Goal: Task Accomplishment & Management: Use online tool/utility

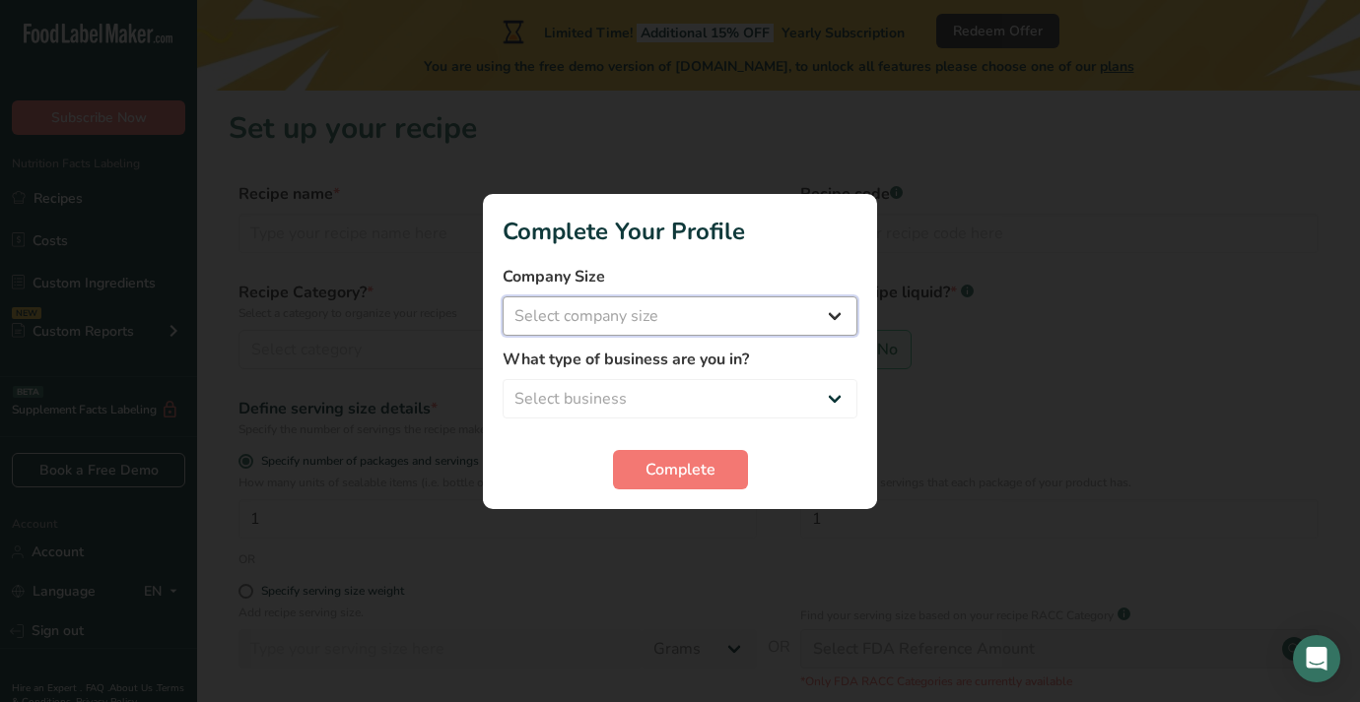
click at [849, 309] on select "Select company size Fewer than 10 Employees 10 to 50 Employees 51 to 500 Employ…" at bounding box center [679, 316] width 355 height 39
select select "2"
click at [750, 384] on select "Select business Packaged Food Manufacturer Restaurant & Cafe Bakery Meal Plans …" at bounding box center [679, 398] width 355 height 39
select select "5"
click at [674, 478] on span "Complete" at bounding box center [680, 470] width 70 height 24
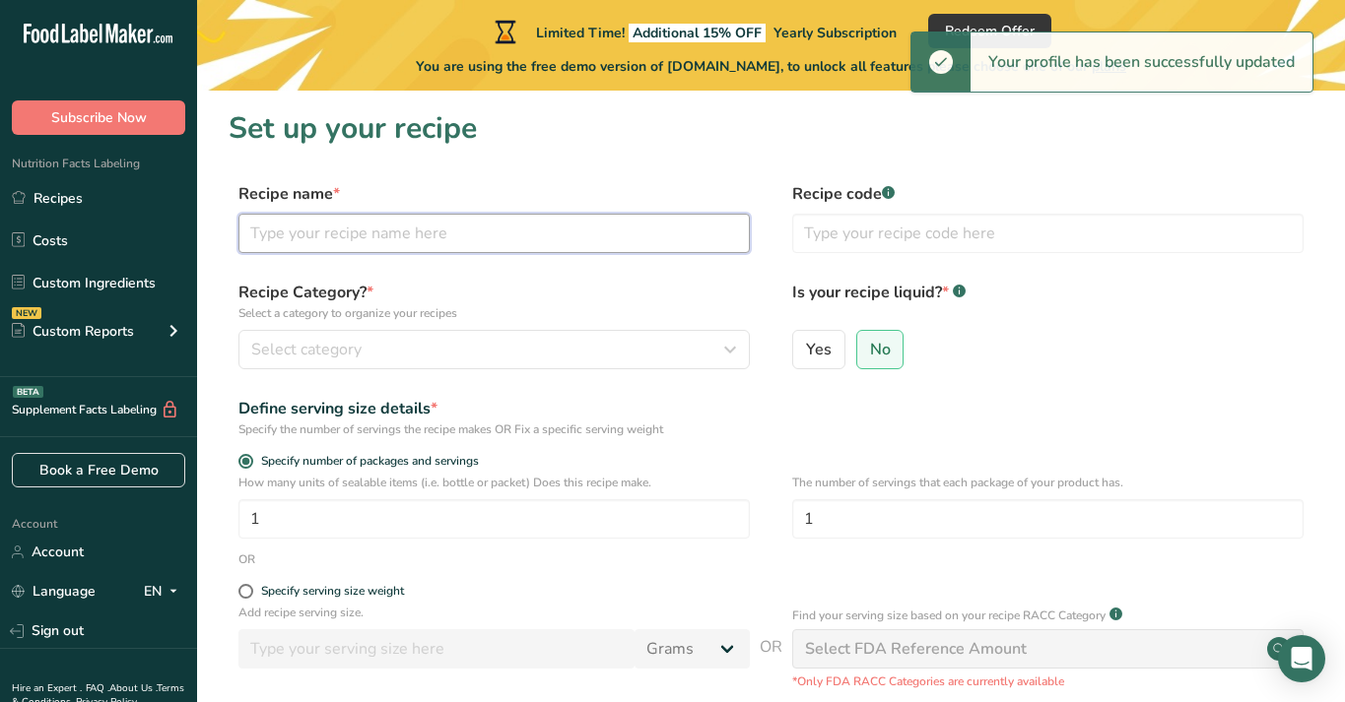
click at [400, 232] on input "text" at bounding box center [493, 233] width 511 height 39
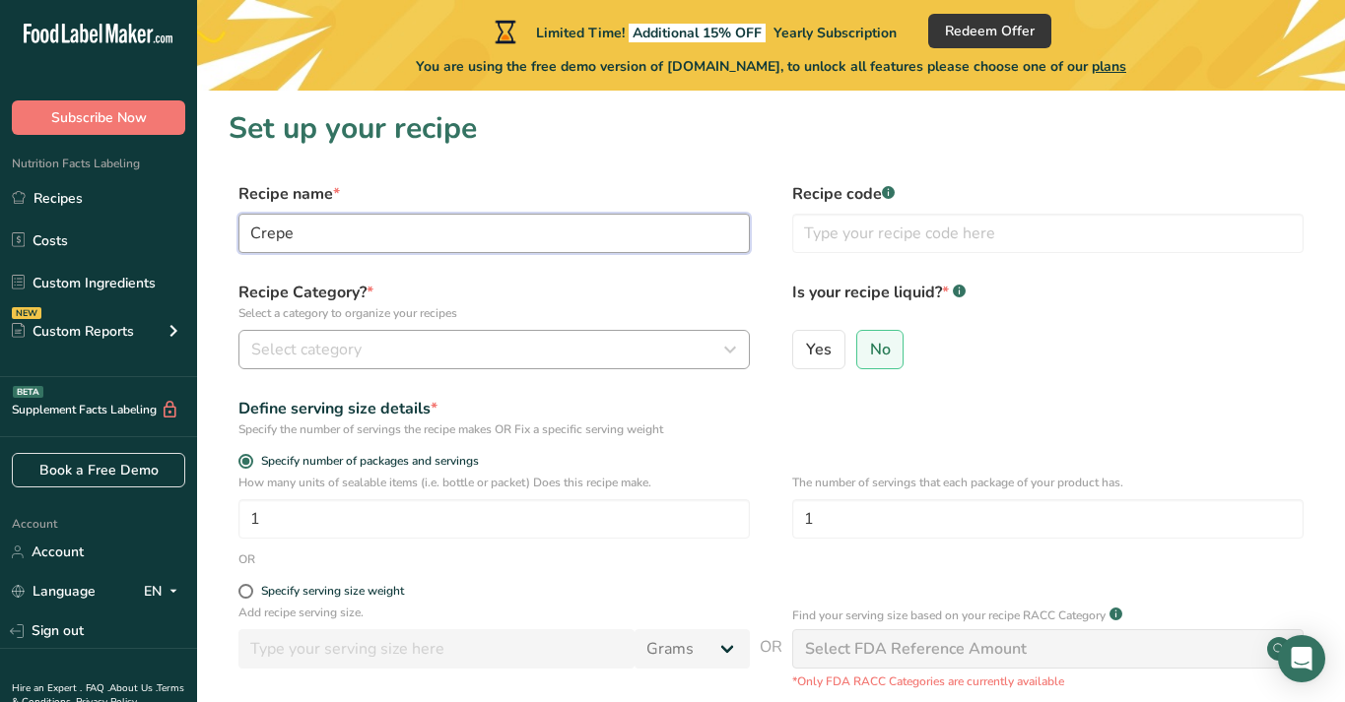
type input "Crepe"
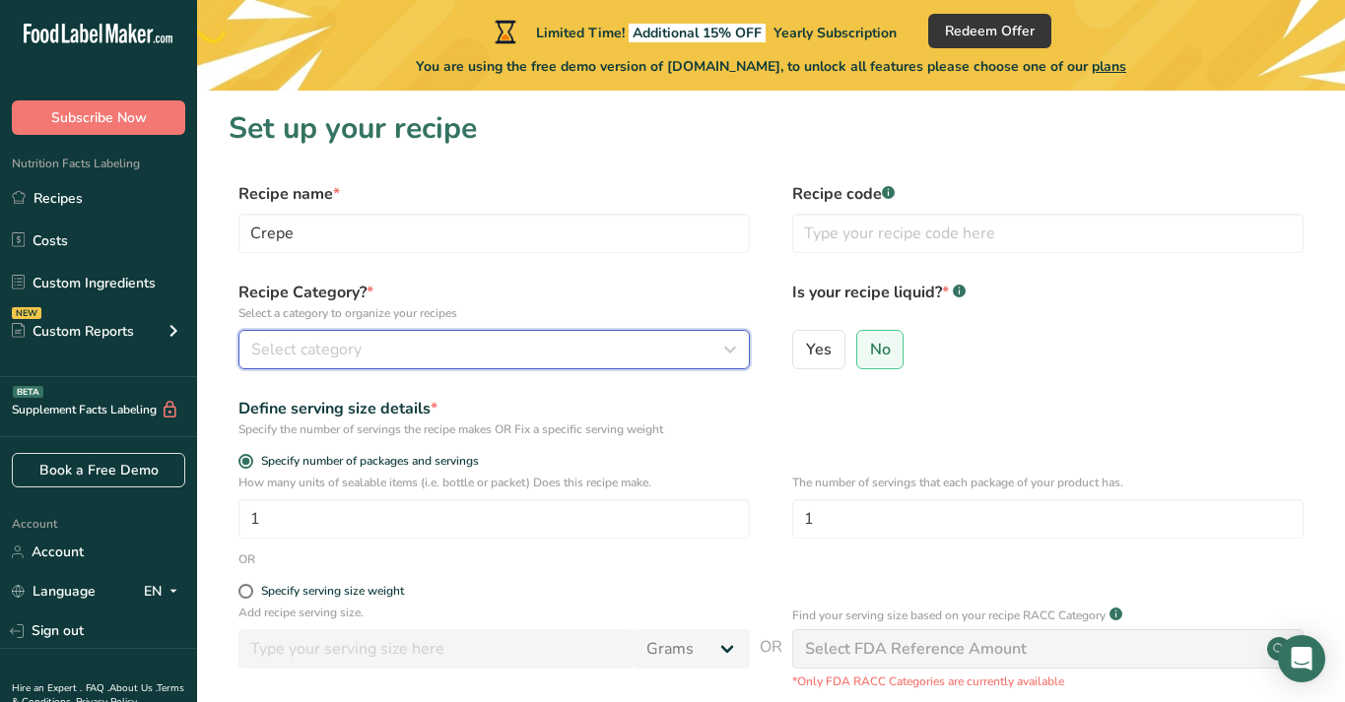
click at [365, 368] on button "Select category" at bounding box center [493, 349] width 511 height 39
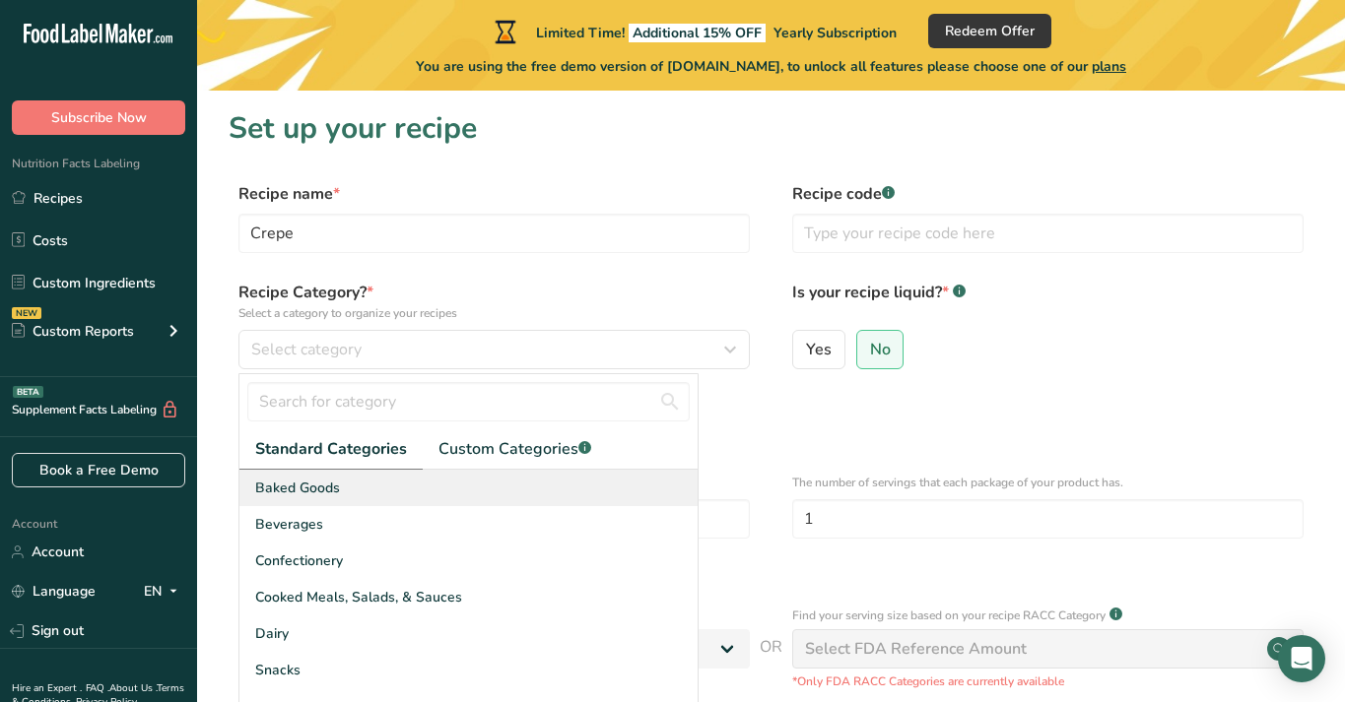
click at [327, 485] on span "Baked Goods" at bounding box center [297, 488] width 85 height 21
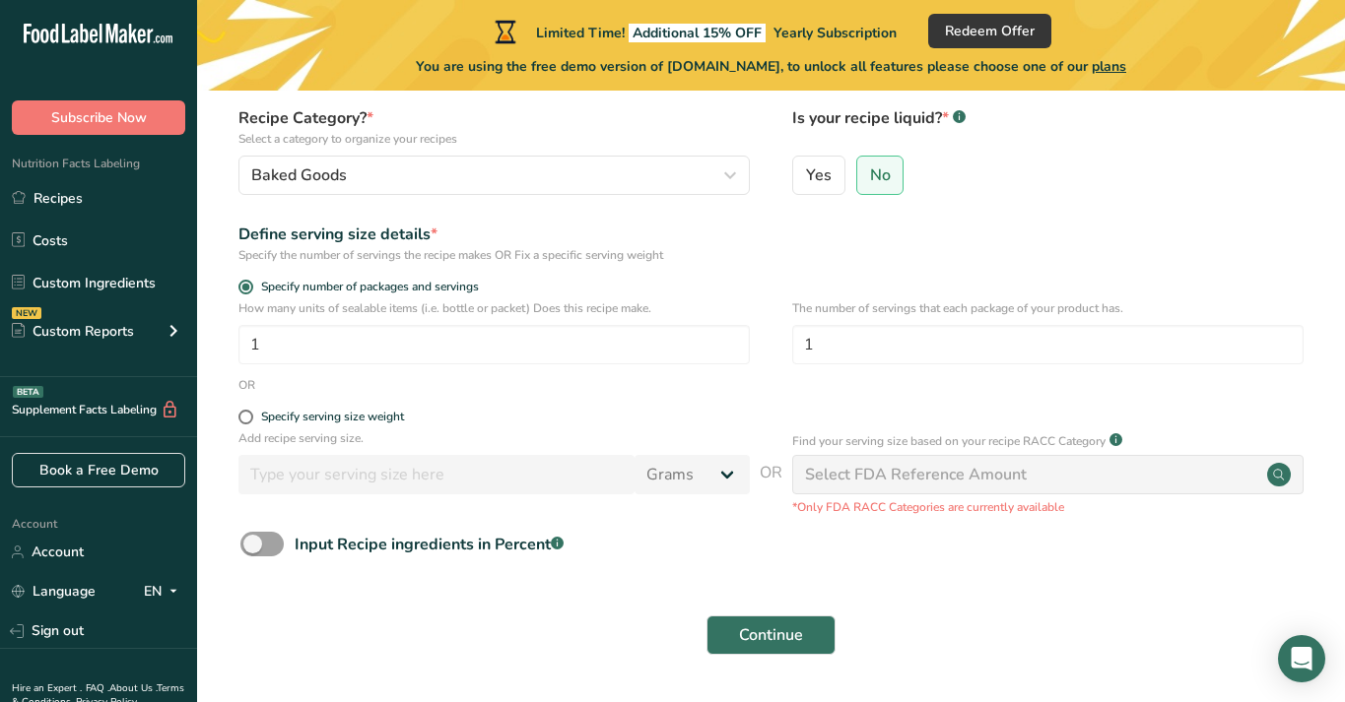
scroll to position [176, 0]
click at [770, 636] on span "Continue" at bounding box center [771, 634] width 64 height 24
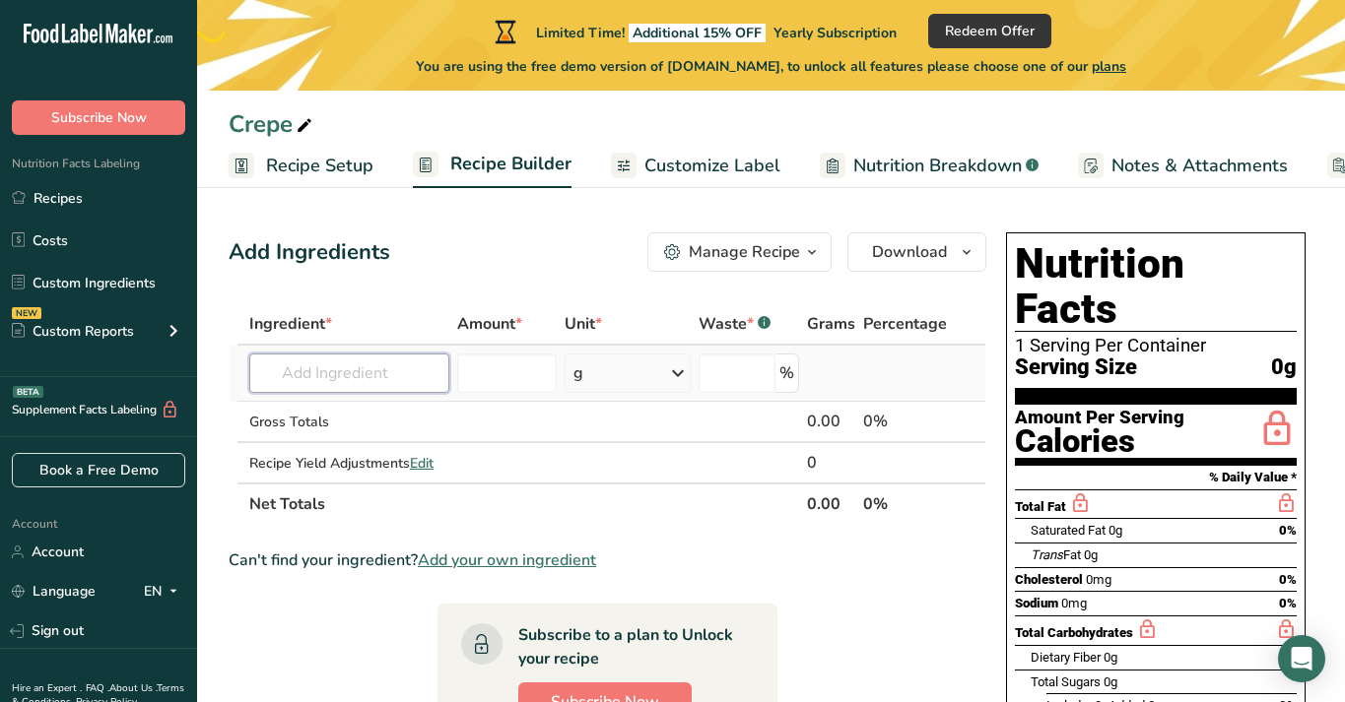
click at [369, 375] on input "text" at bounding box center [349, 373] width 200 height 39
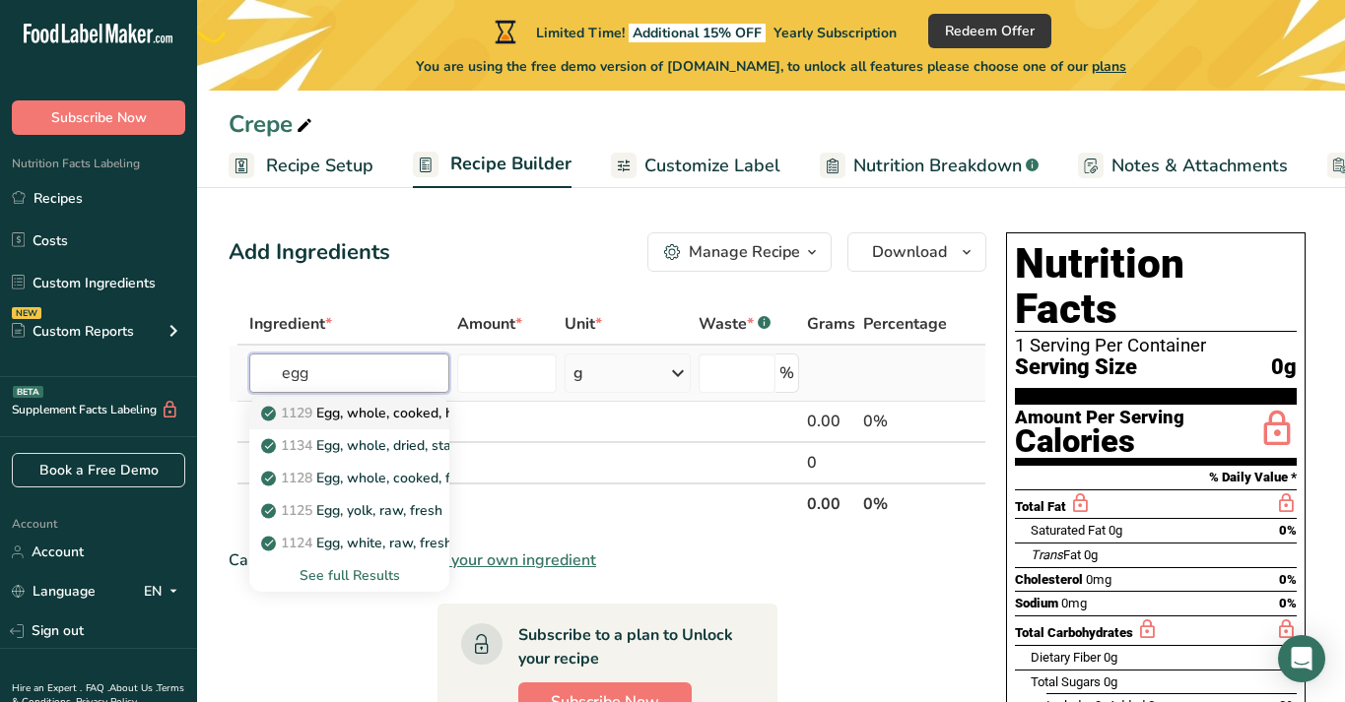
type input "egg"
click at [364, 413] on p "1129 Egg, whole, cooked, hard-boiled" at bounding box center [391, 413] width 253 height 21
type input "Egg, whole, cooked, hard-boiled"
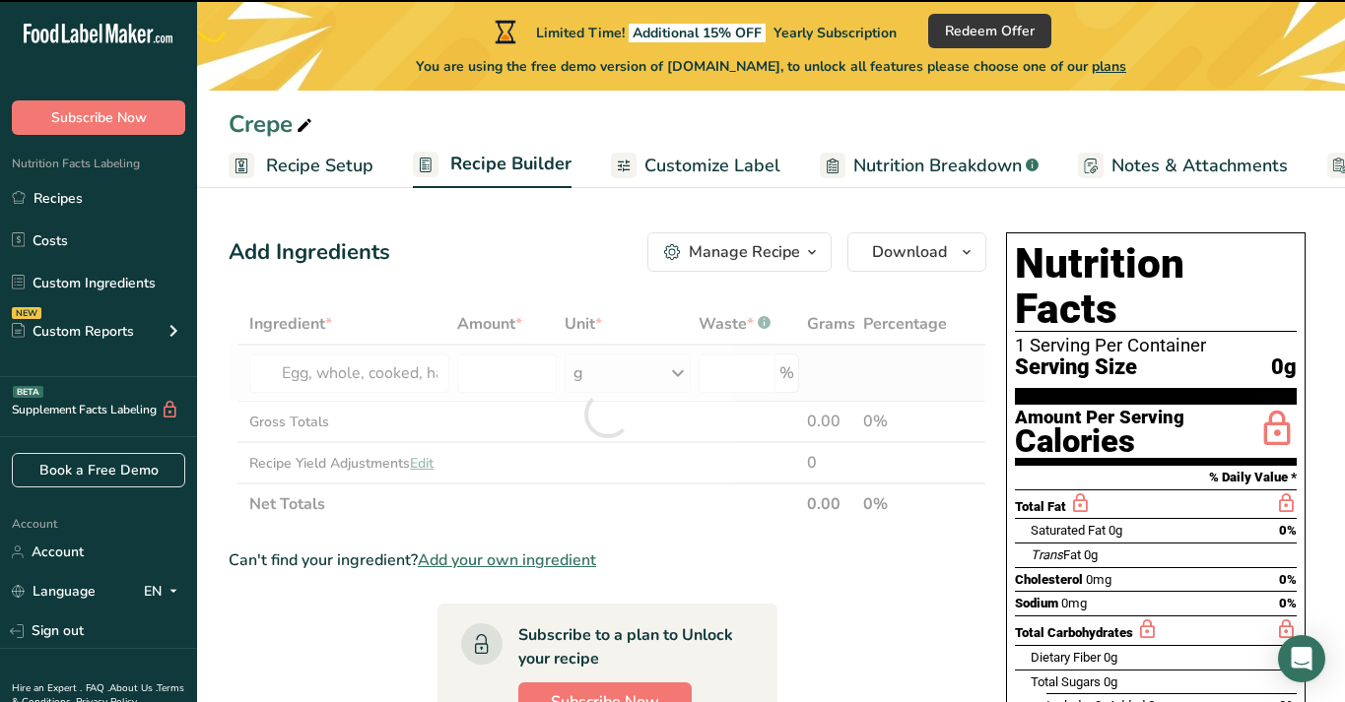
type input "0"
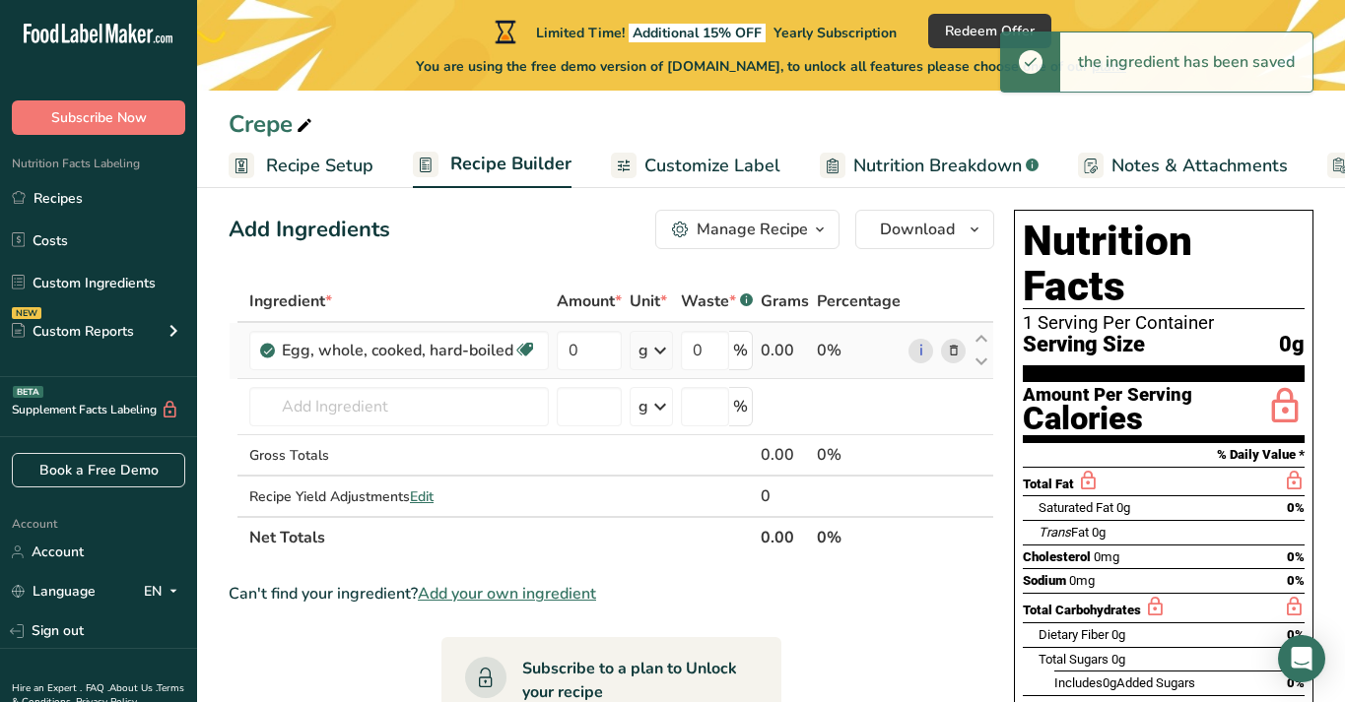
scroll to position [48, 0]
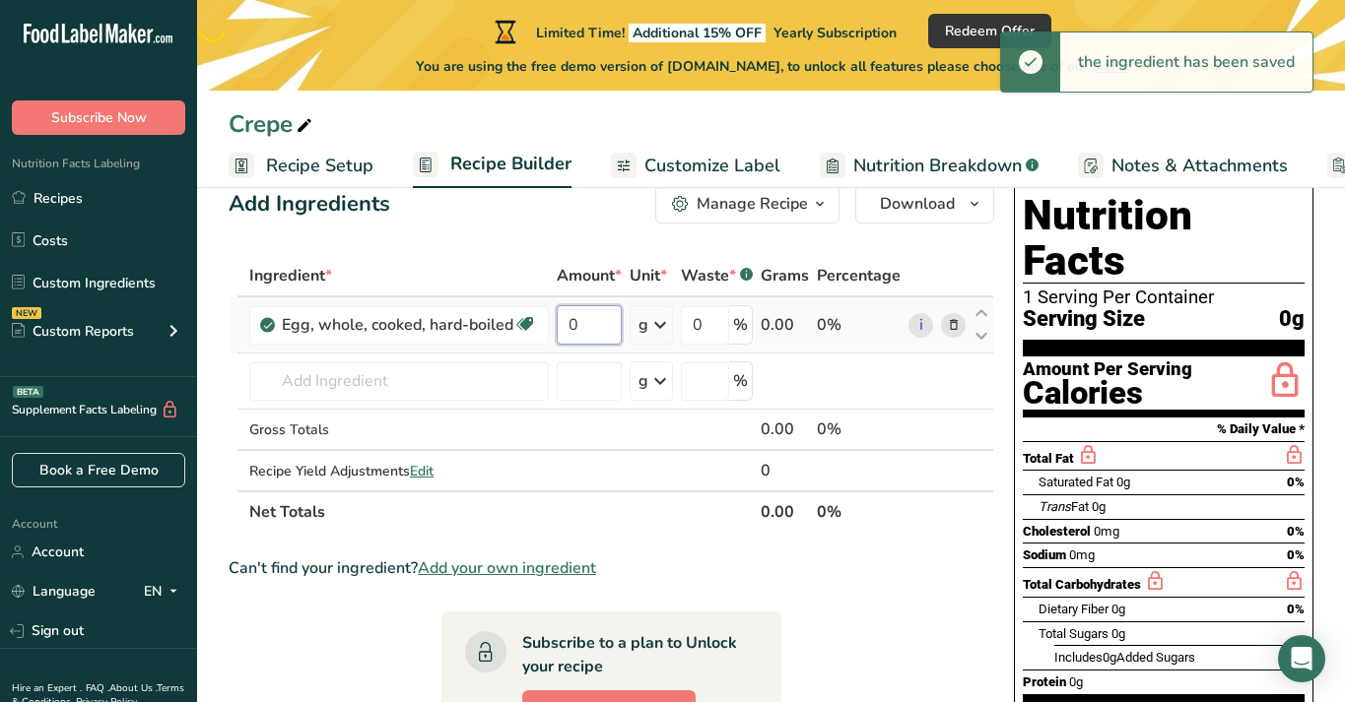
click at [582, 325] on input "0" at bounding box center [589, 324] width 65 height 39
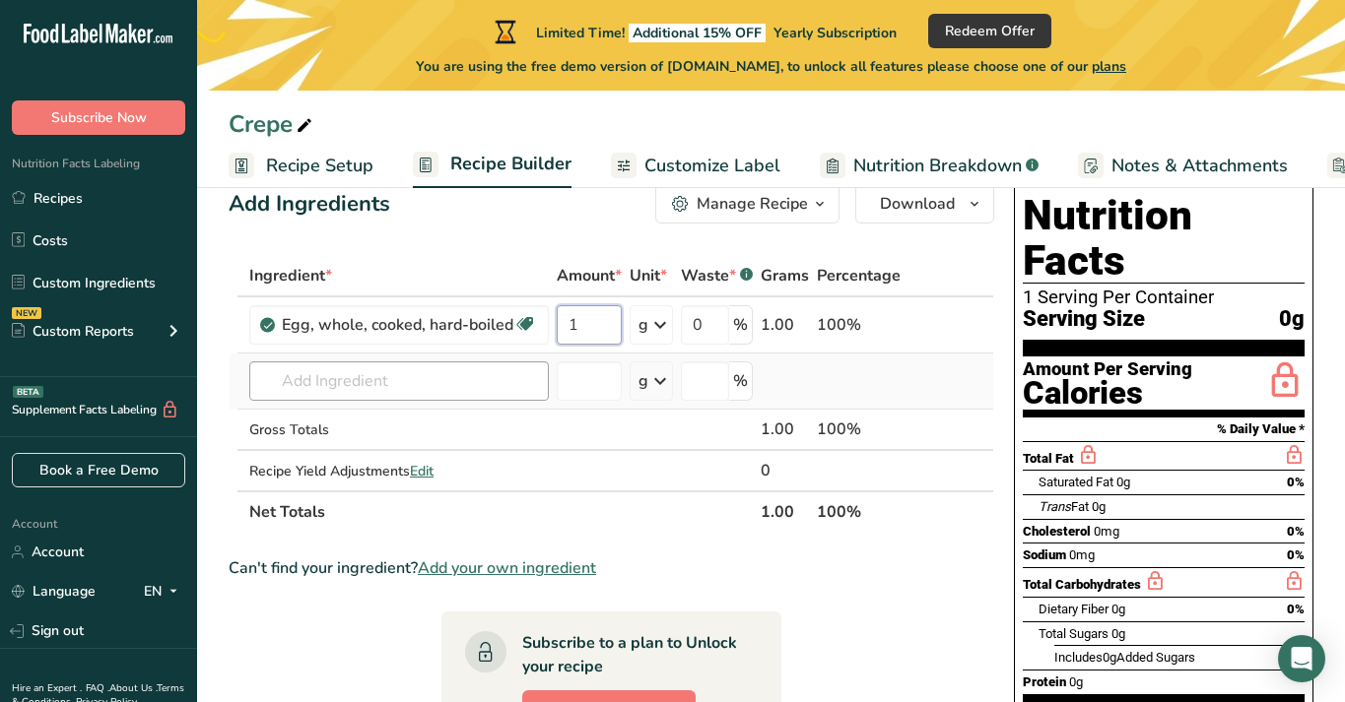
type input "1"
click at [439, 391] on div "Ingredient * Amount * Unit * Waste * .a-a{fill:#347362;}.b-a{fill:#fff;} Grams …" at bounding box center [612, 394] width 766 height 278
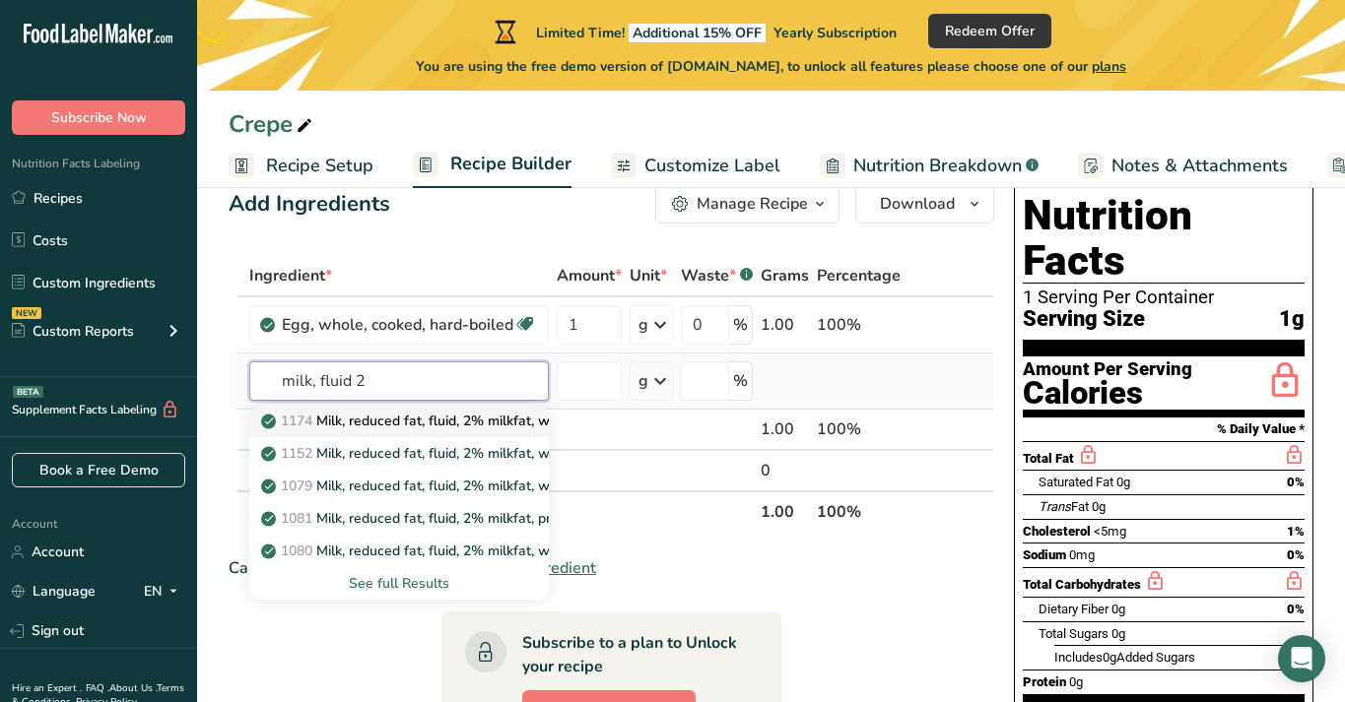
type input "milk, fluid 2"
click at [505, 420] on p "1174 Milk, reduced fat, fluid, 2% milkfat, without added vitamin A and [MEDICAL…" at bounding box center [552, 421] width 574 height 21
type input "Milk, reduced fat, fluid, 2% milkfat, without added vitamin A and [MEDICAL_DATA]"
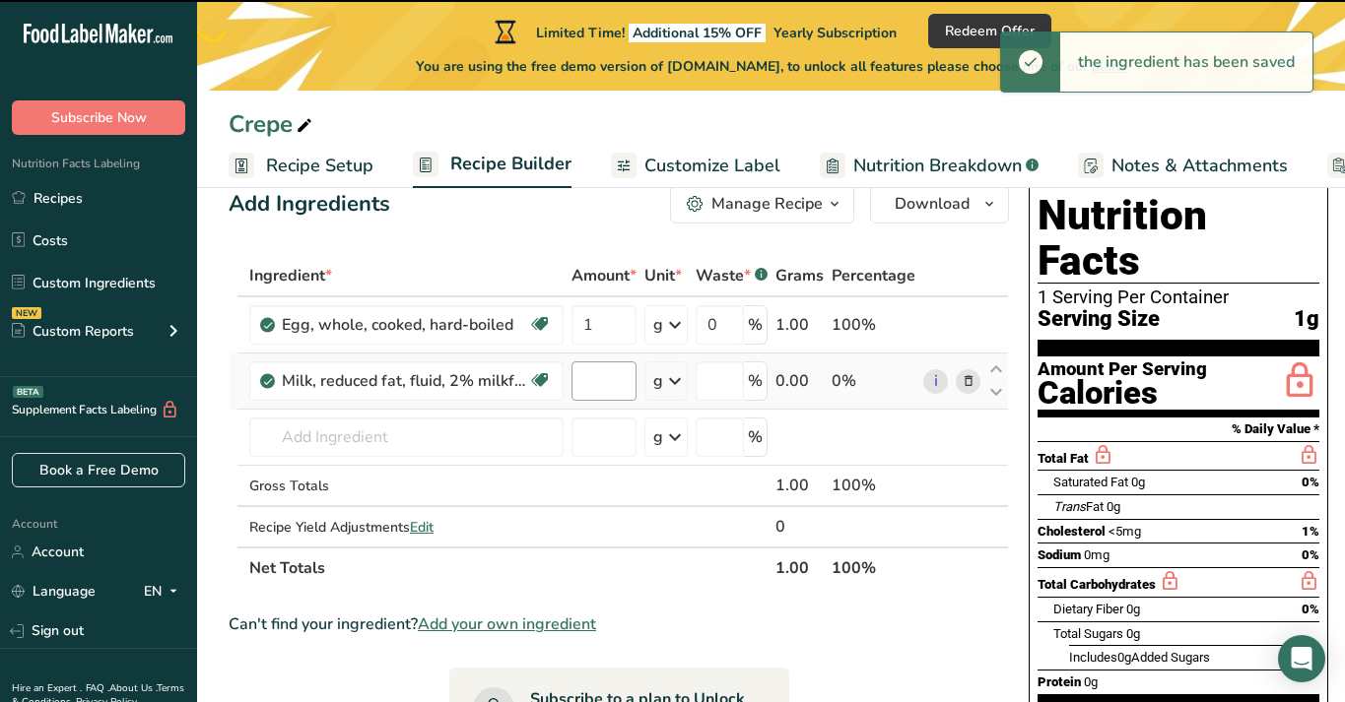
type input "0"
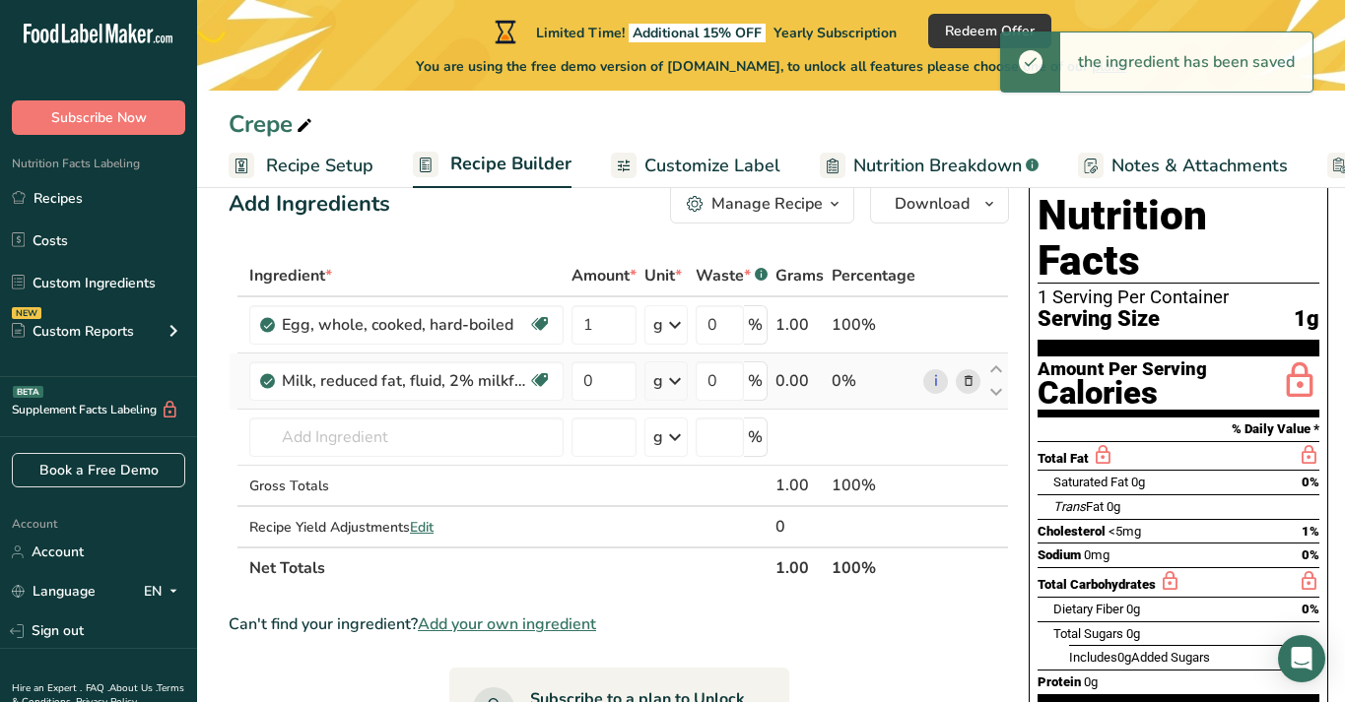
click at [663, 379] on icon at bounding box center [675, 381] width 24 height 35
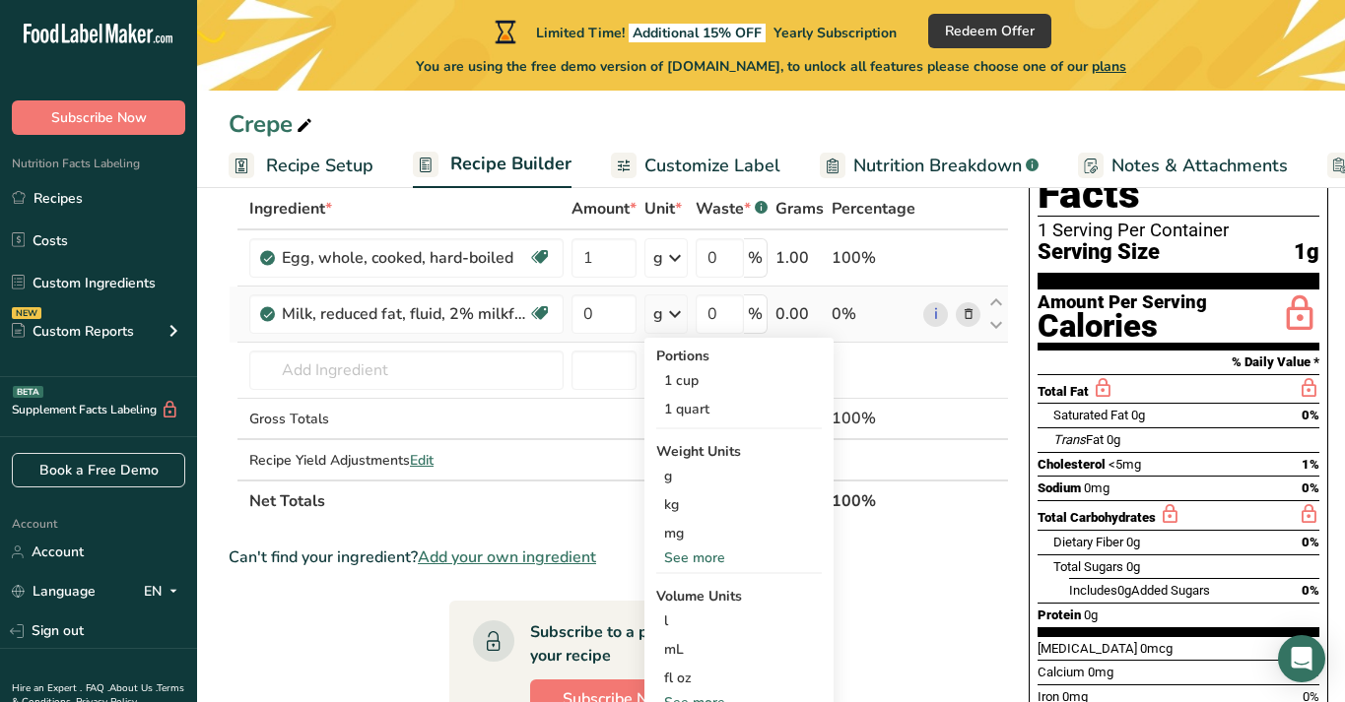
scroll to position [117, 0]
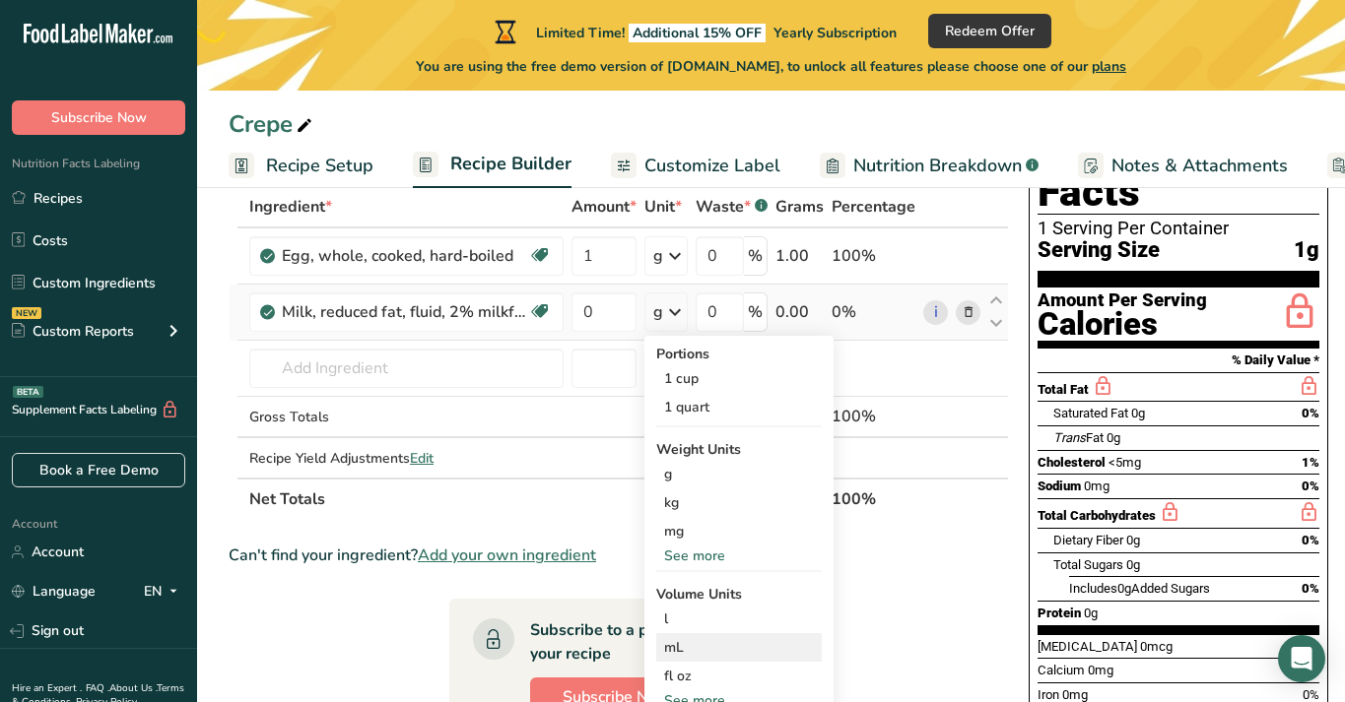
click at [698, 647] on div "mL" at bounding box center [739, 647] width 150 height 21
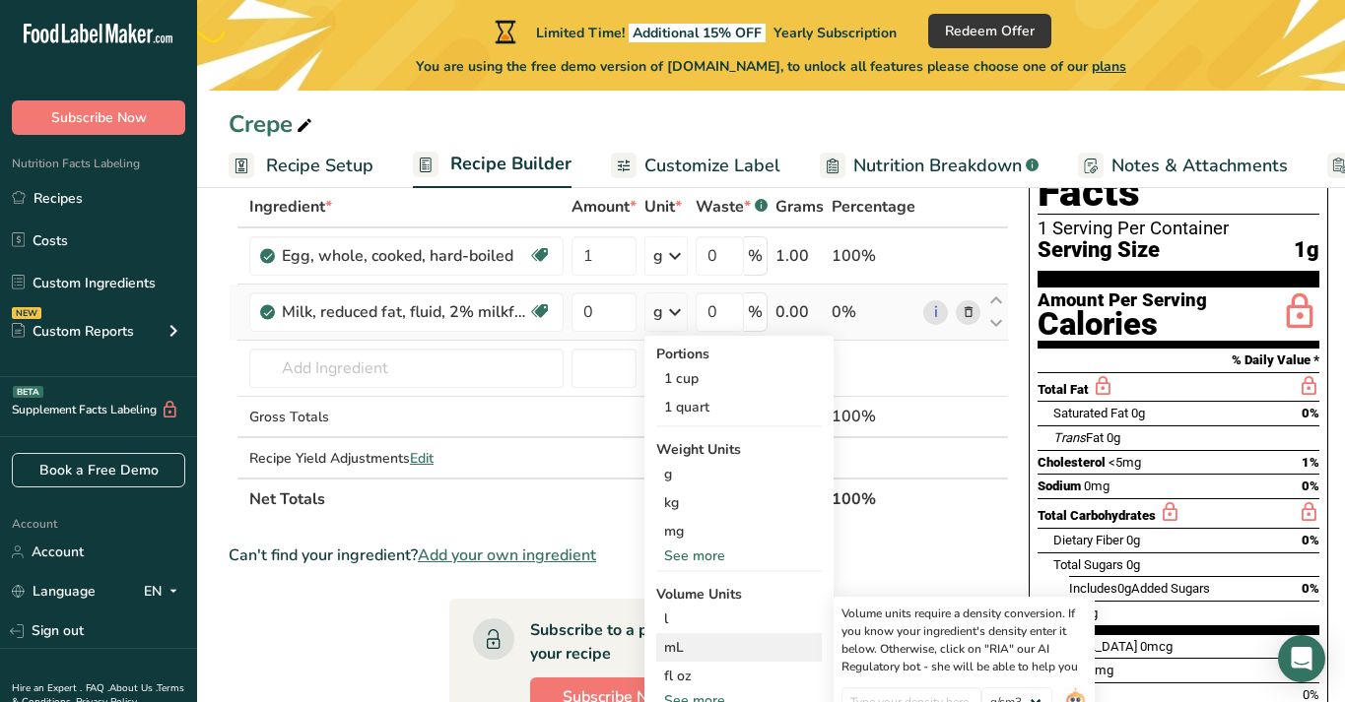
click at [688, 639] on div "mL" at bounding box center [739, 647] width 150 height 21
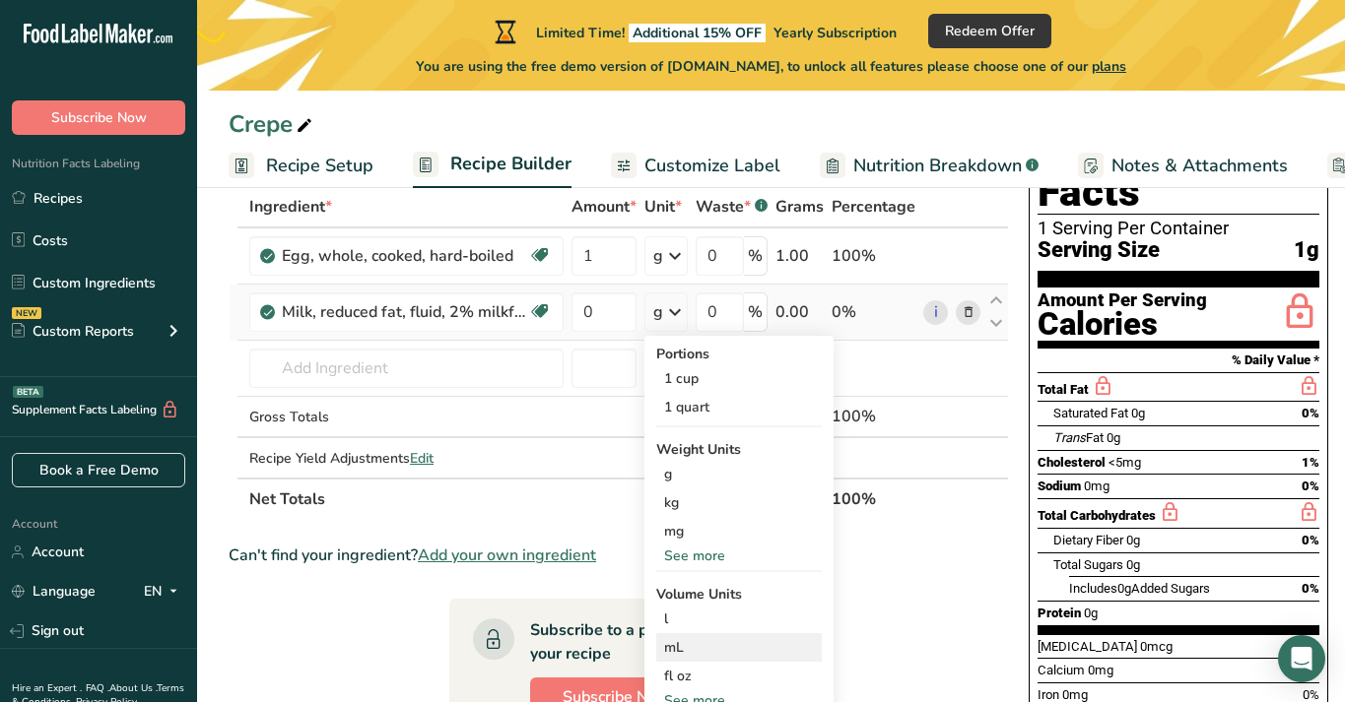
click at [687, 641] on div "mL" at bounding box center [739, 647] width 150 height 21
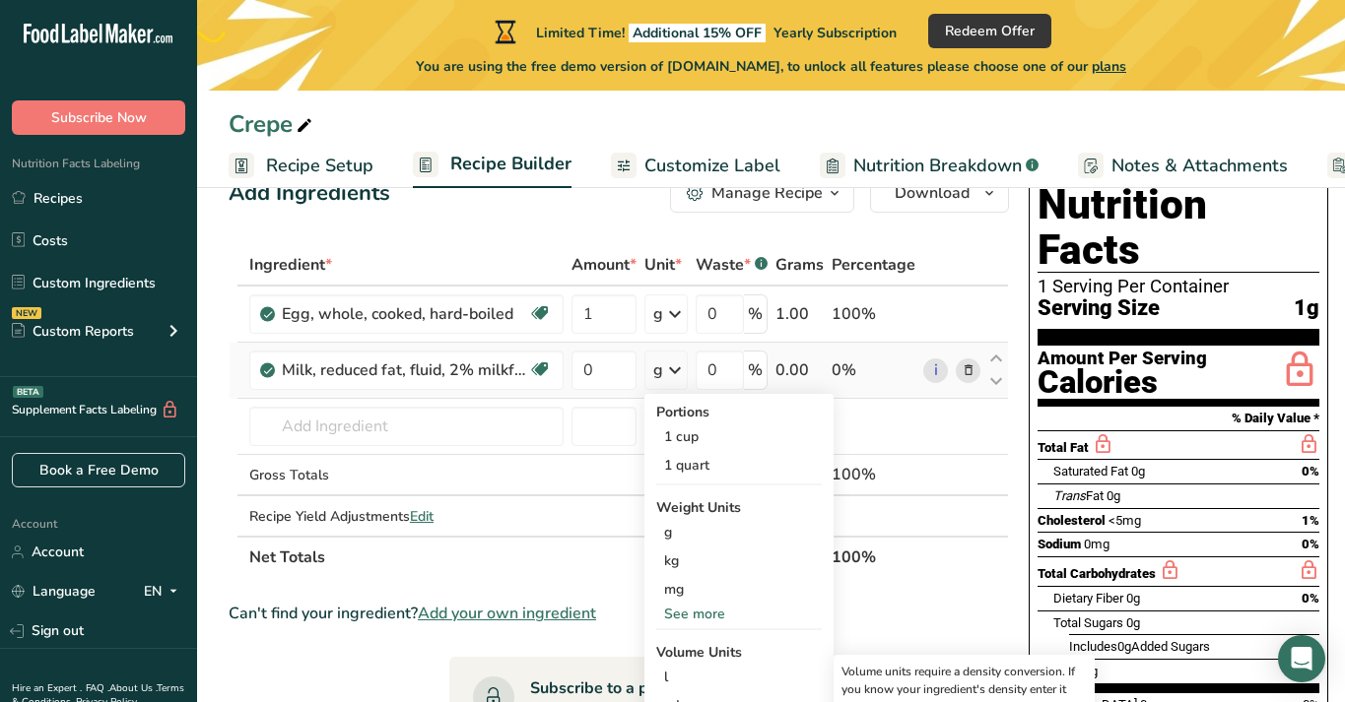
scroll to position [54, 0]
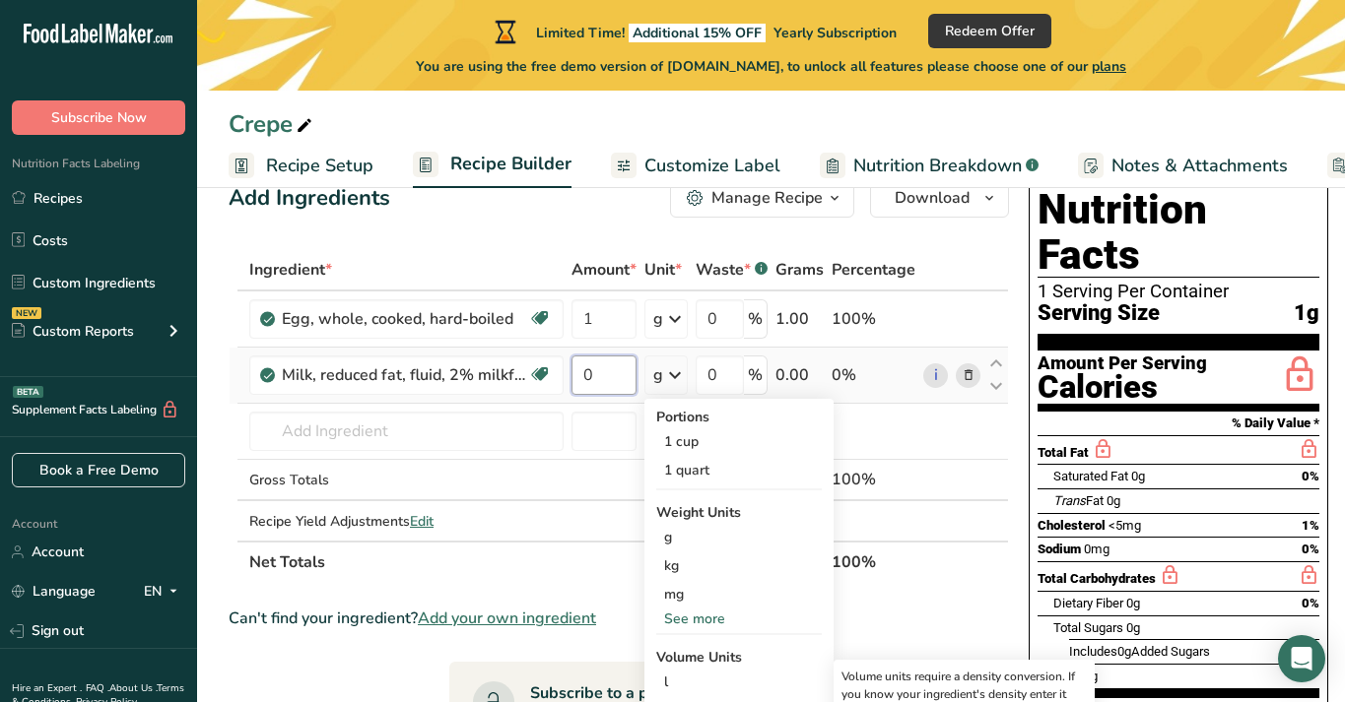
click at [608, 367] on input "0" at bounding box center [603, 375] width 65 height 39
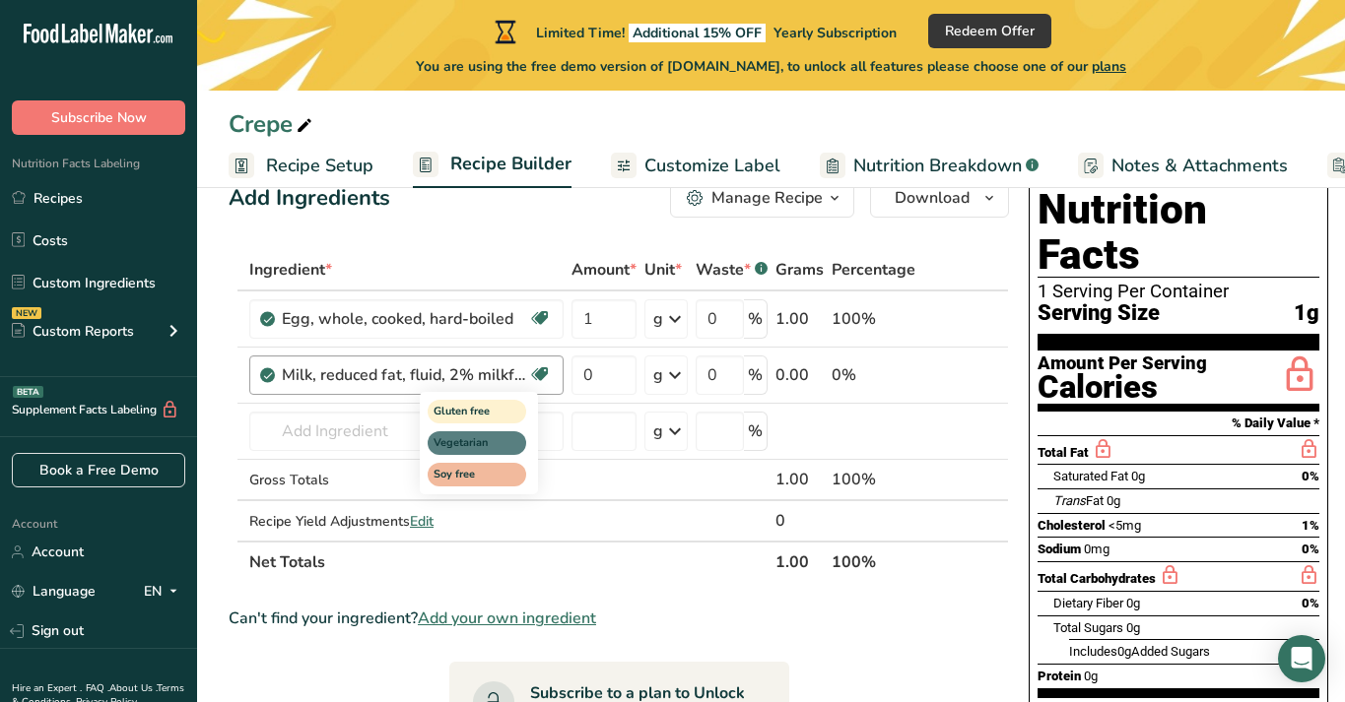
click at [541, 368] on div "Ingredient * Amount * Unit * Waste * .a-a{fill:#347362;}.b-a{fill:#fff;} Grams …" at bounding box center [619, 416] width 780 height 334
click at [610, 376] on input "0" at bounding box center [603, 375] width 65 height 39
click at [936, 376] on div "Ingredient * Amount * Unit * Waste * .a-a{fill:#347362;}.b-a{fill:#fff;} Grams …" at bounding box center [619, 416] width 780 height 334
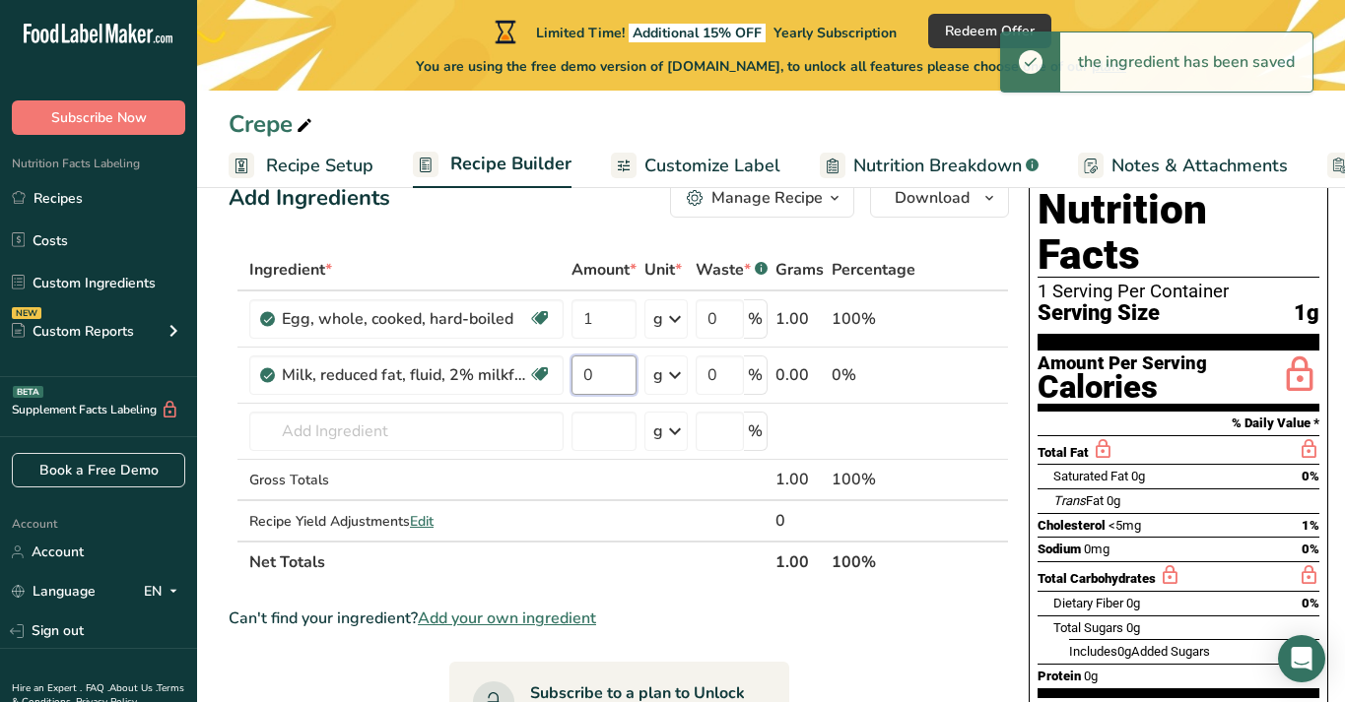
click at [618, 372] on input "0" at bounding box center [603, 375] width 65 height 39
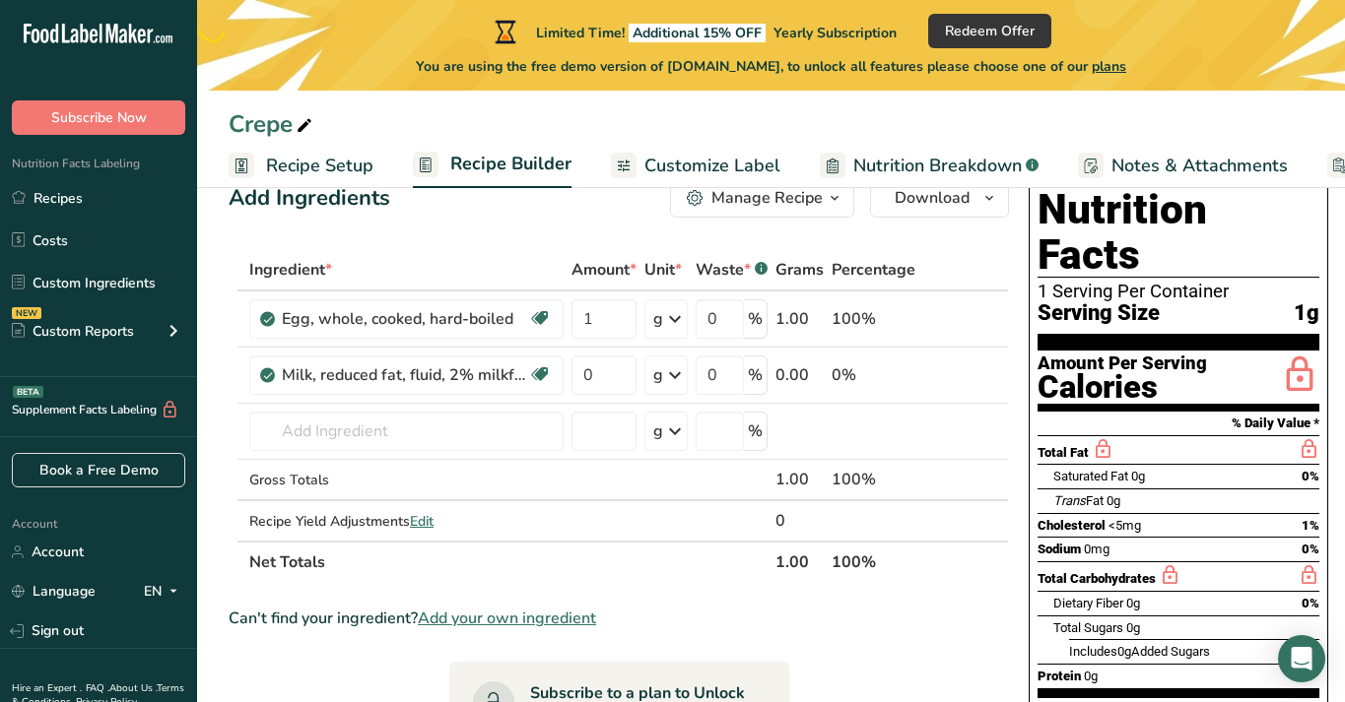
click at [671, 377] on div "Ingredient * Amount * Unit * Waste * .a-a{fill:#347362;}.b-a{fill:#fff;} Grams …" at bounding box center [619, 416] width 780 height 334
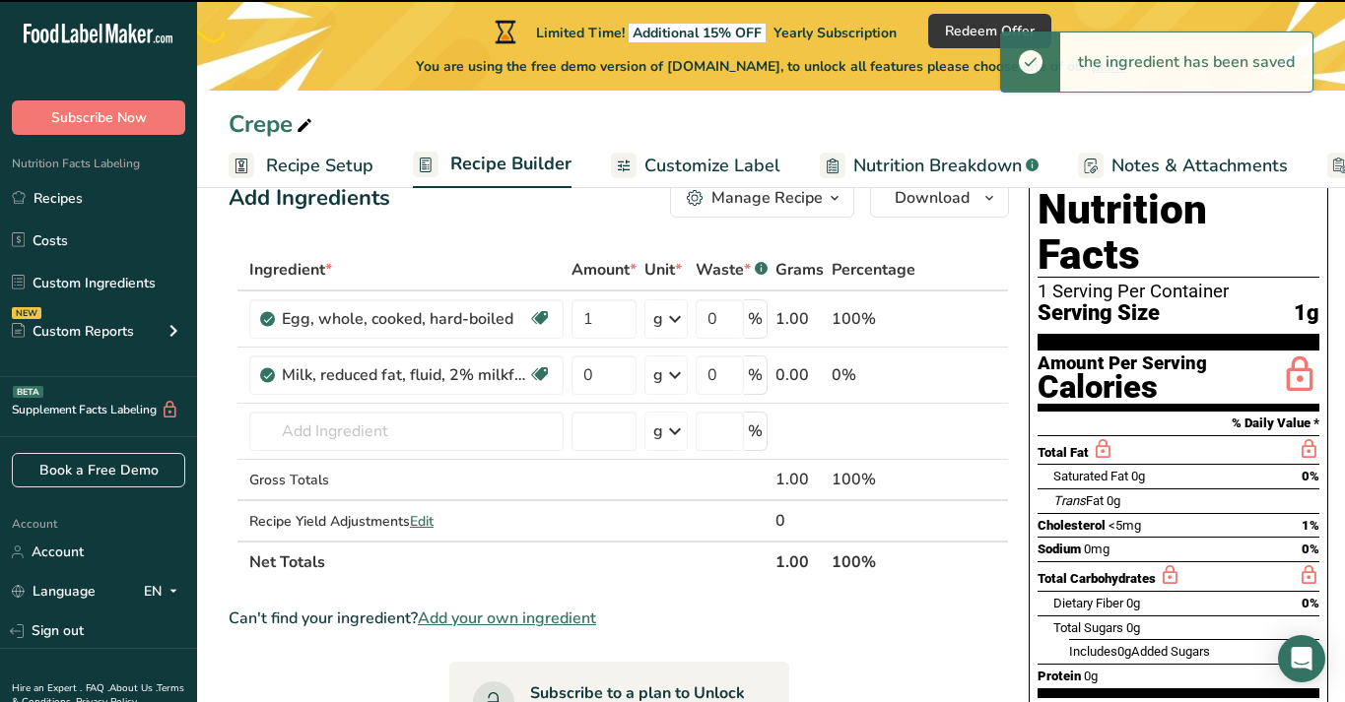
scroll to position [110, 0]
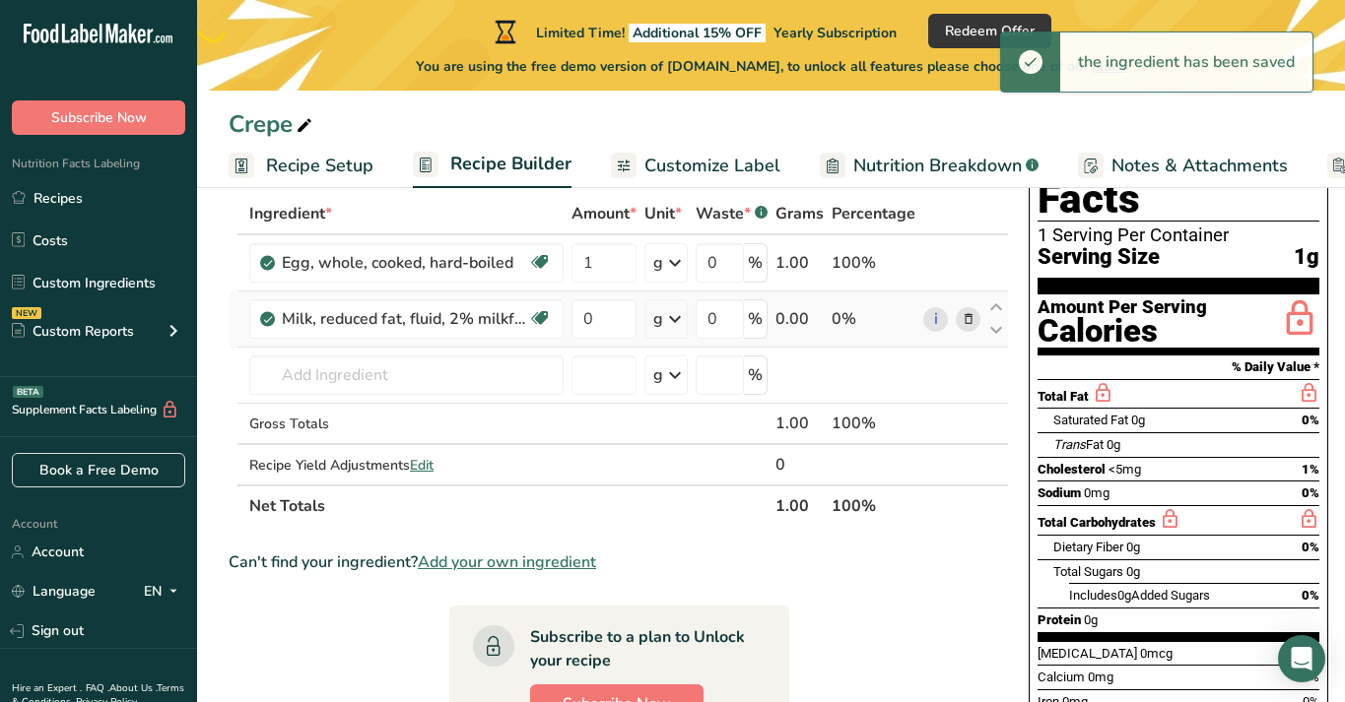
click at [678, 318] on icon at bounding box center [675, 318] width 24 height 35
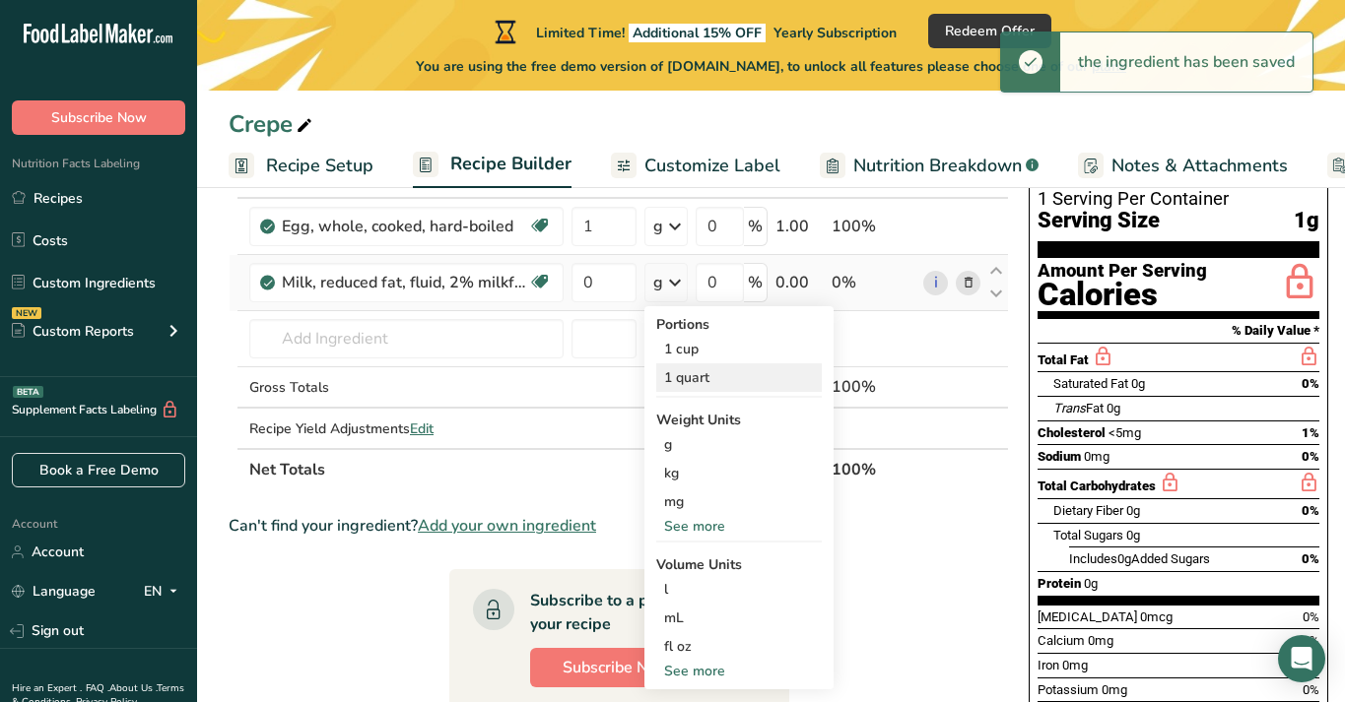
scroll to position [149, 0]
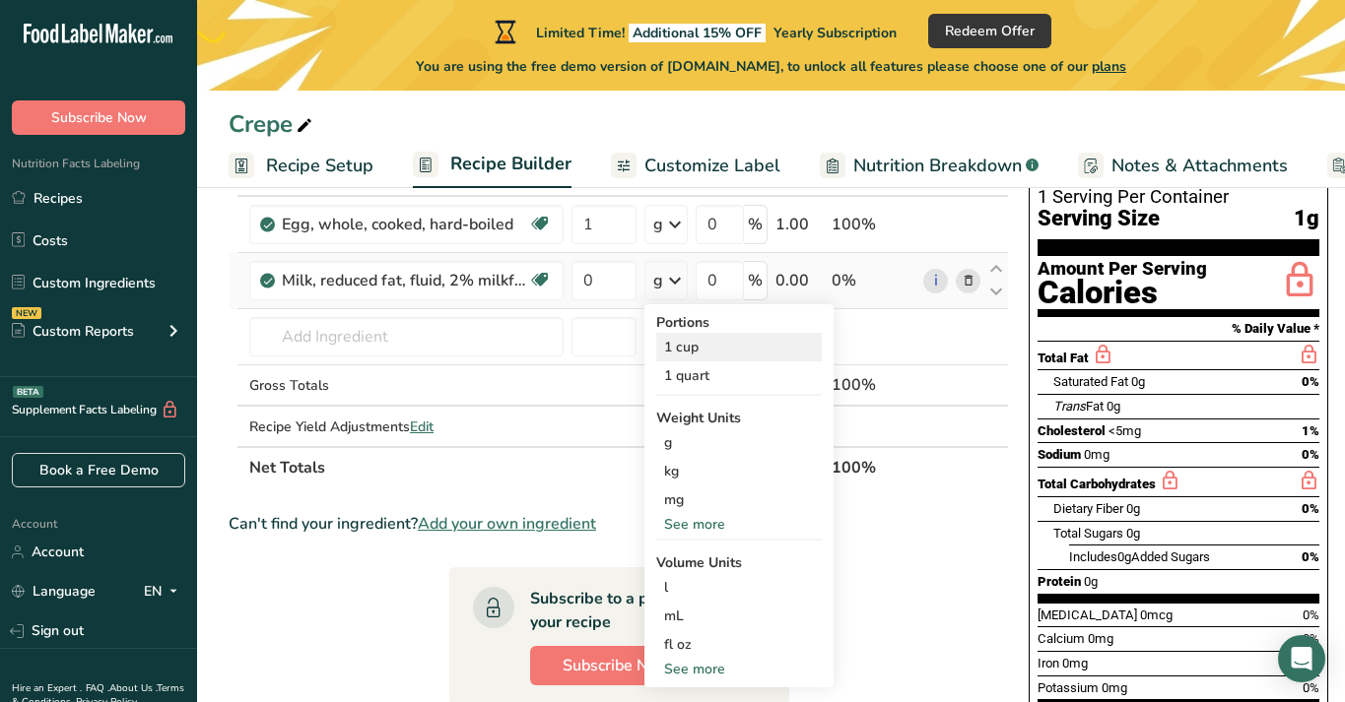
click at [716, 350] on div "1 cup" at bounding box center [739, 347] width 166 height 29
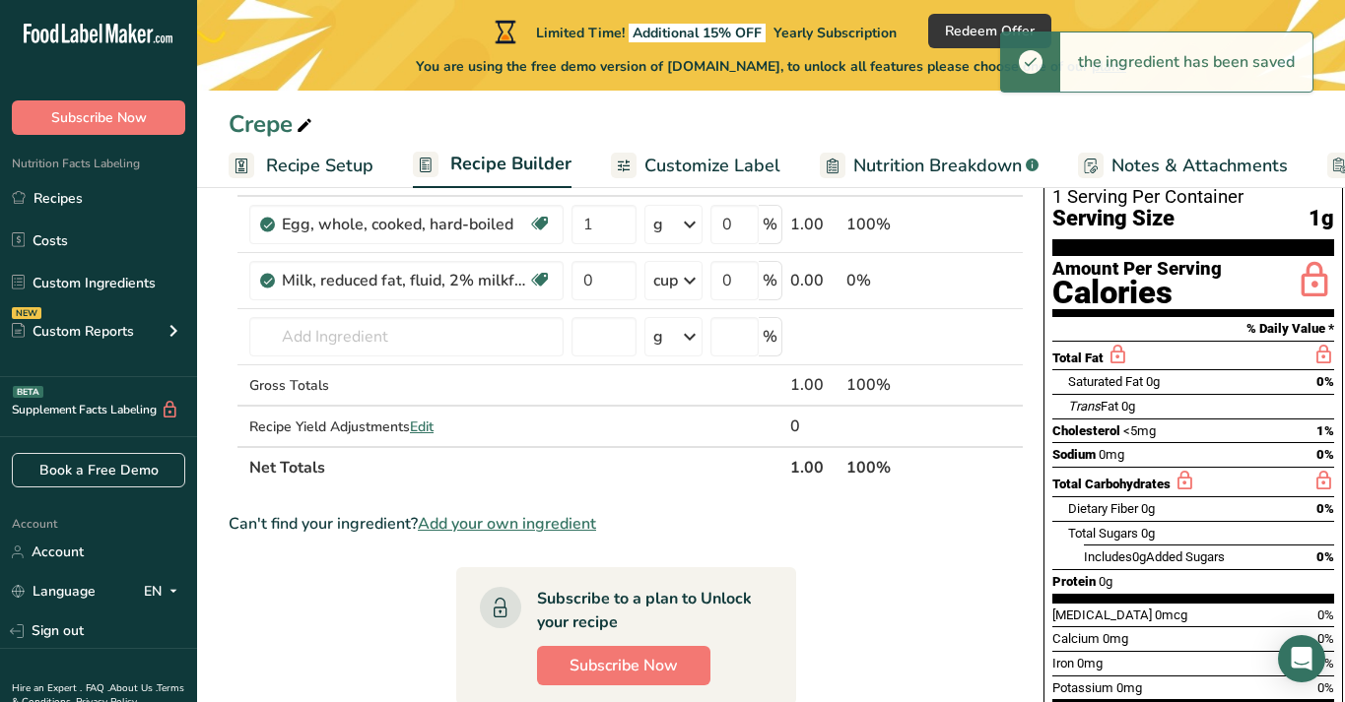
scroll to position [118, 0]
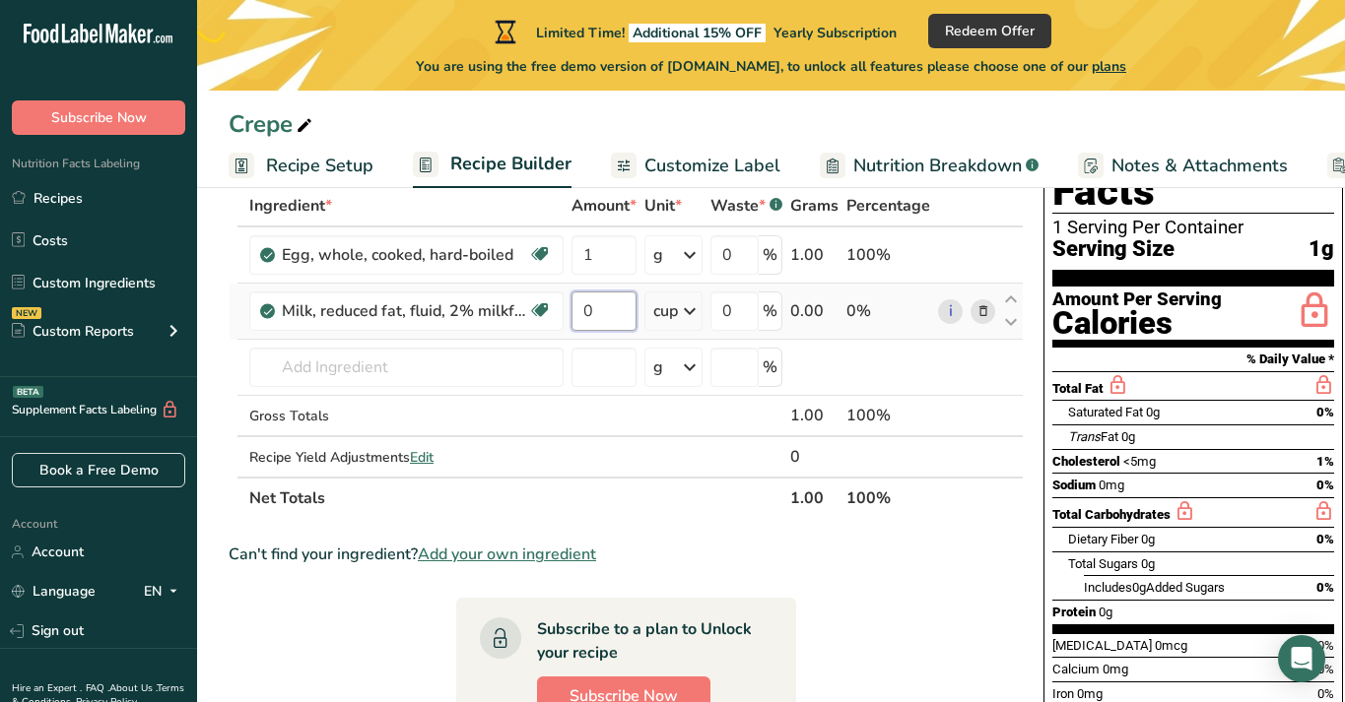
click at [605, 307] on input "0" at bounding box center [603, 311] width 65 height 39
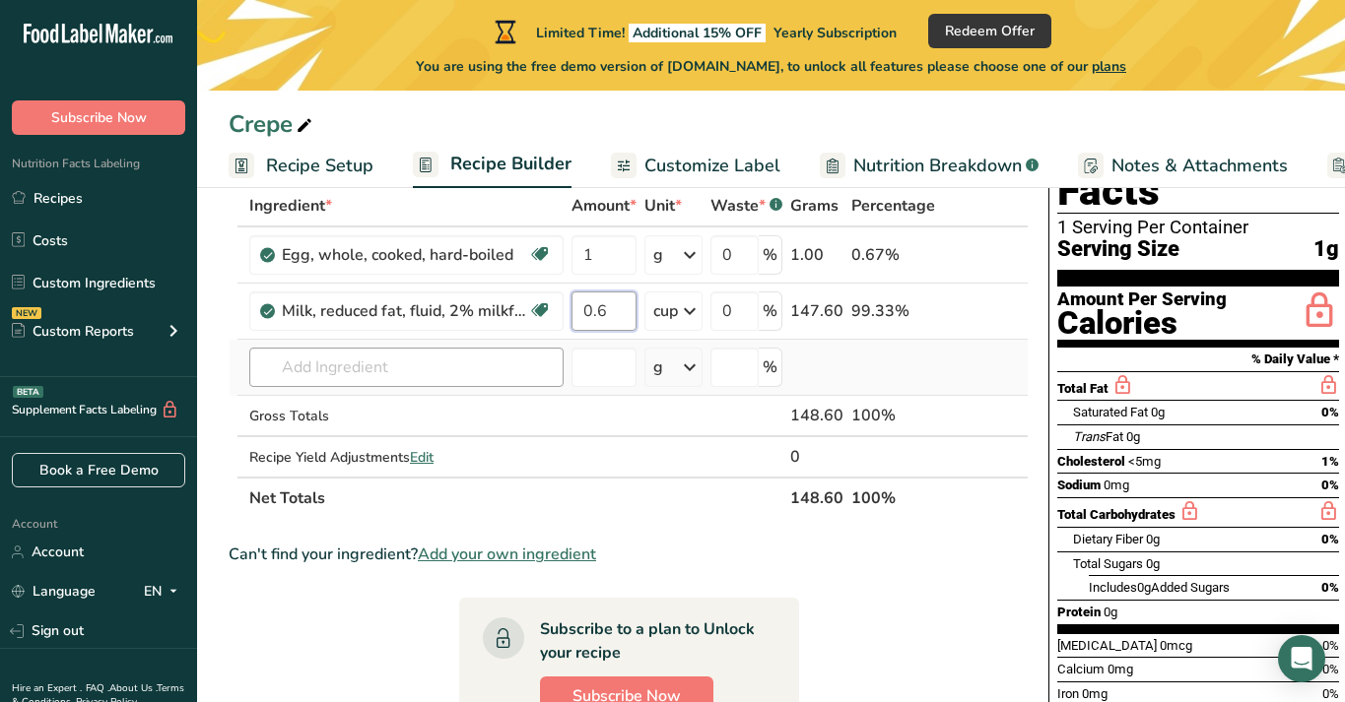
type input "0.6"
click at [448, 365] on div "Ingredient * Amount * Unit * Waste * .a-a{fill:#347362;}.b-a{fill:#fff;} Grams …" at bounding box center [629, 352] width 800 height 334
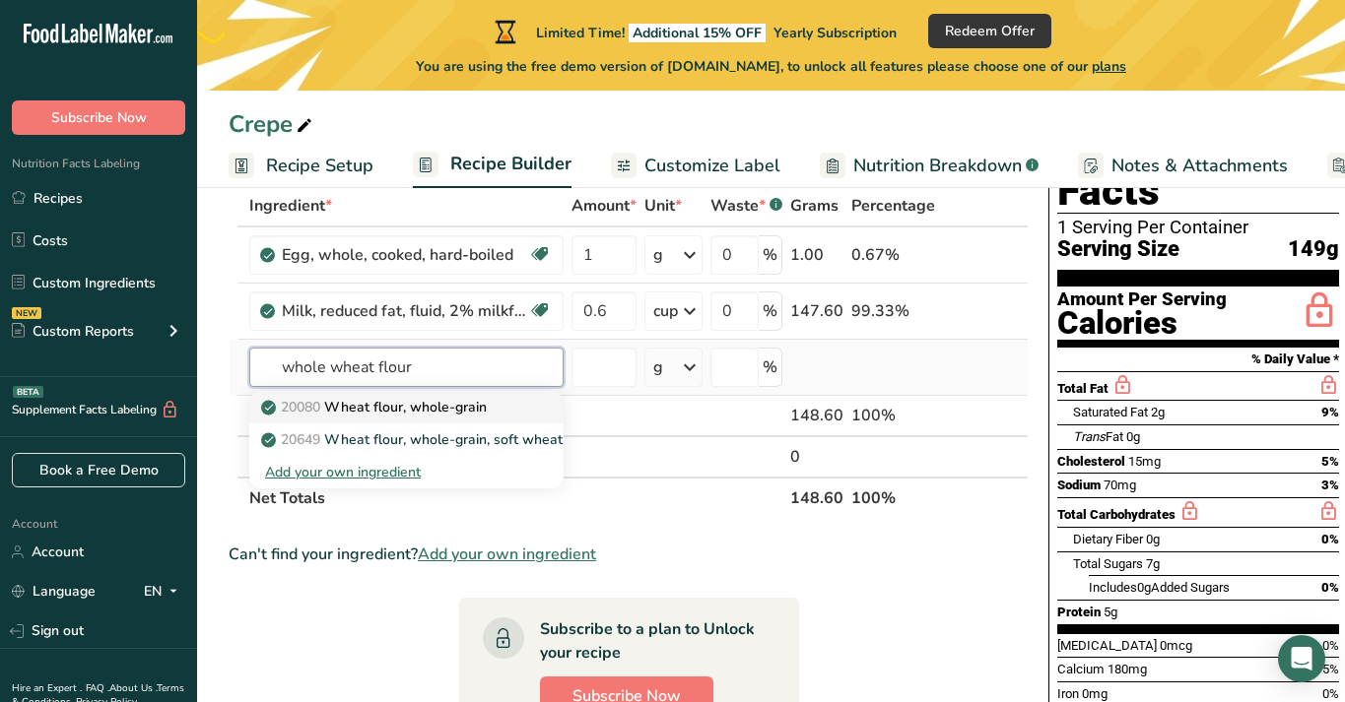
type input "whole wheat flour"
click at [491, 406] on div "20080 Wheat flour, whole-grain" at bounding box center [390, 407] width 251 height 21
type input "Wheat flour, whole-grain"
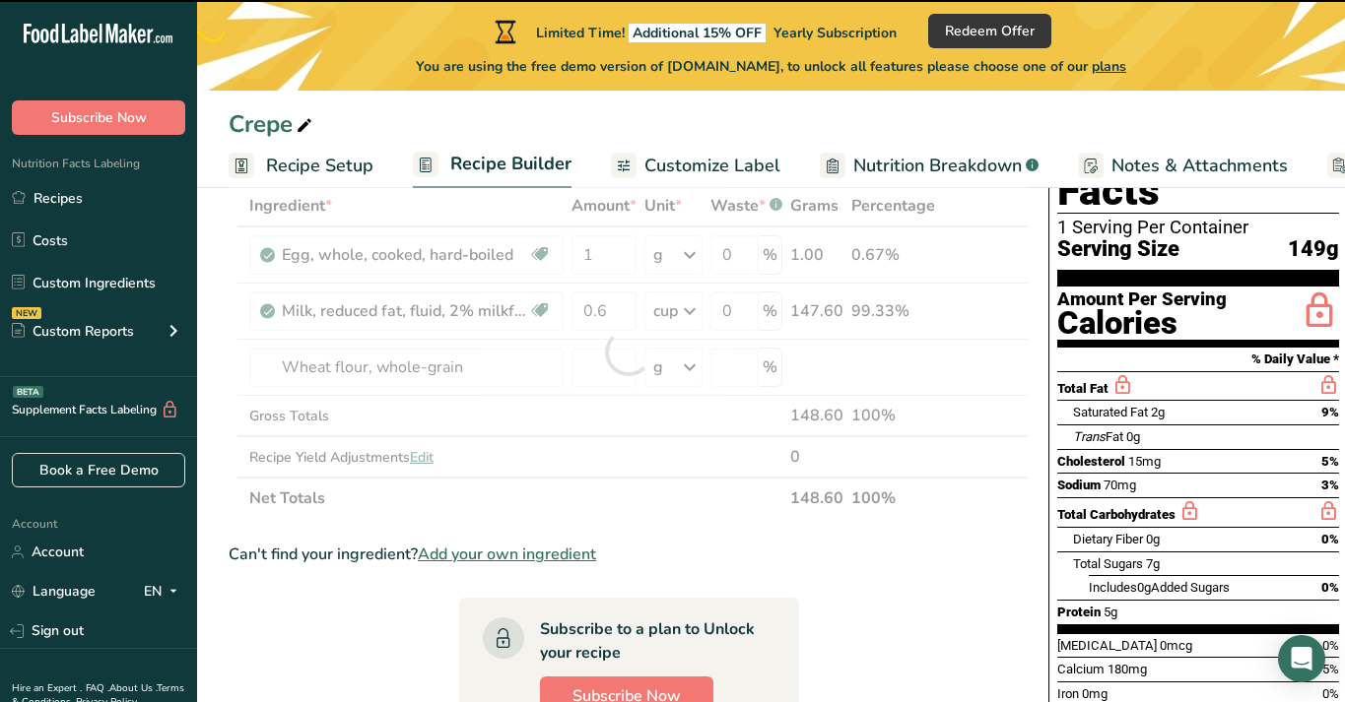
type input "0"
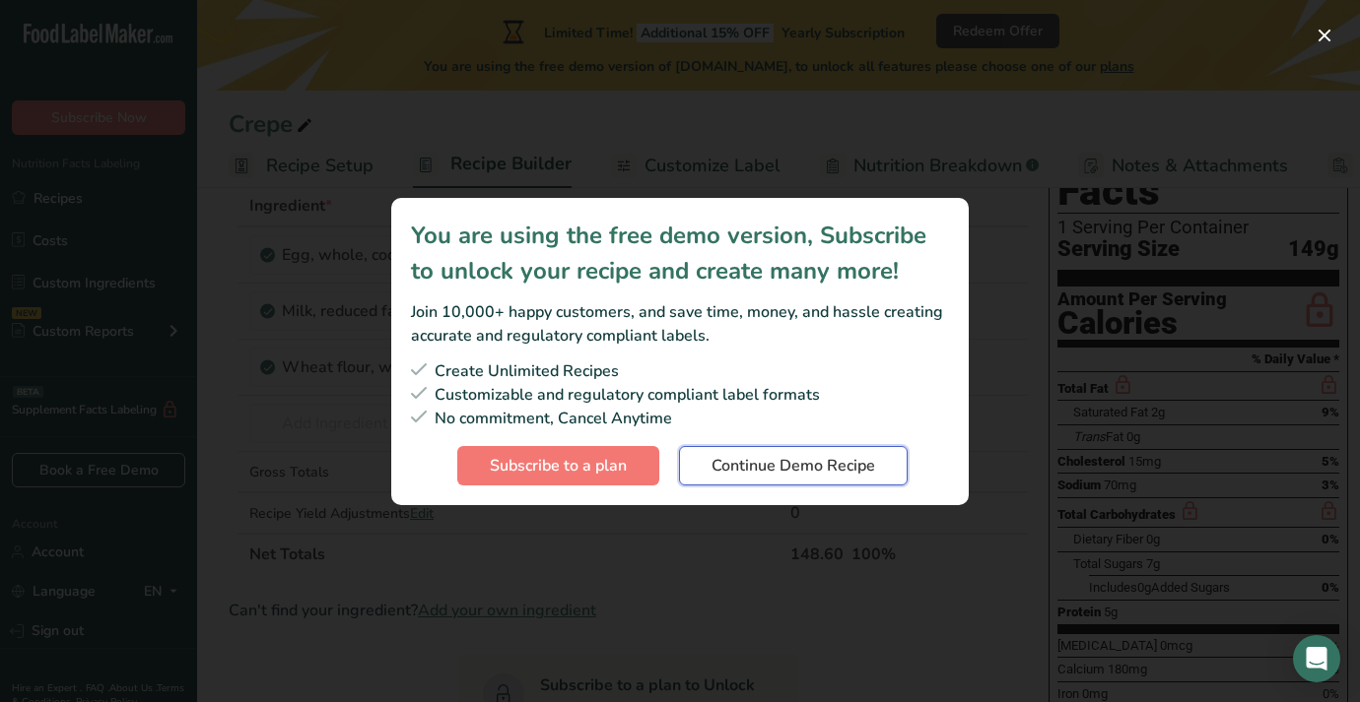
click at [777, 468] on span "Continue Demo Recipe" at bounding box center [793, 466] width 164 height 24
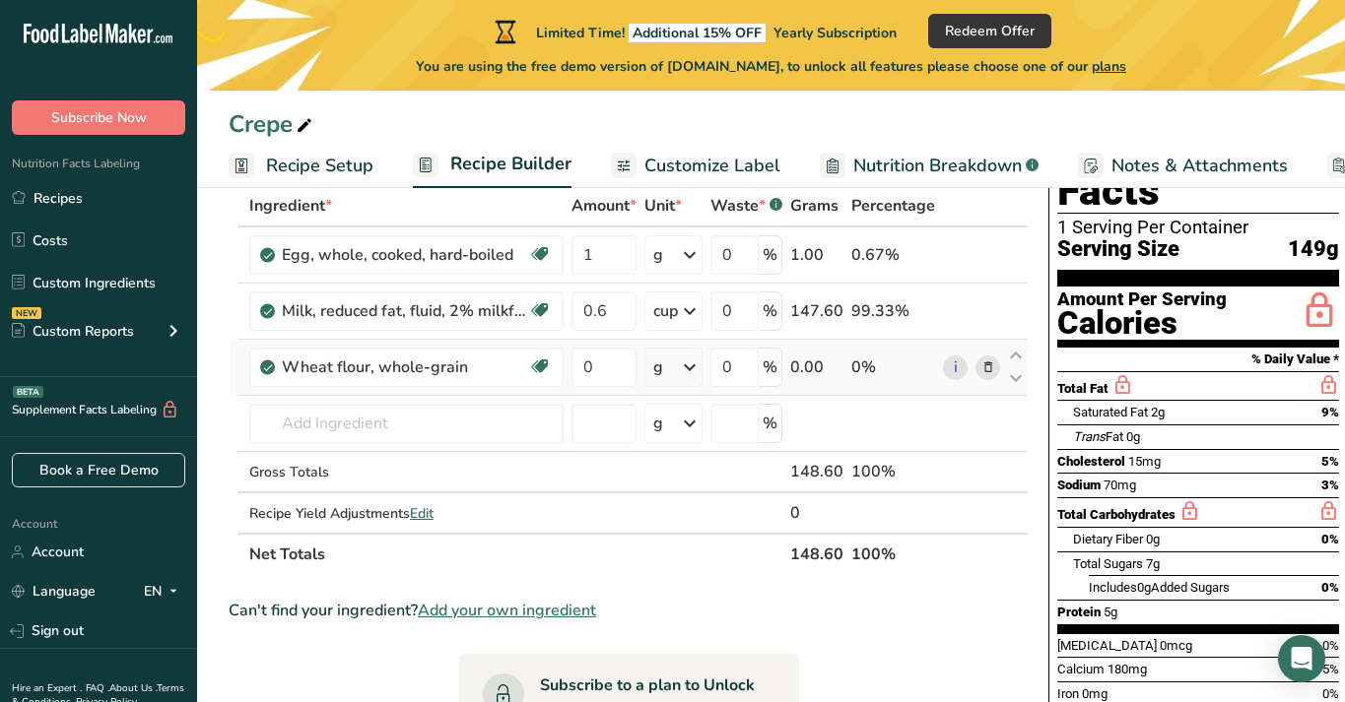
click at [691, 367] on icon at bounding box center [690, 367] width 24 height 35
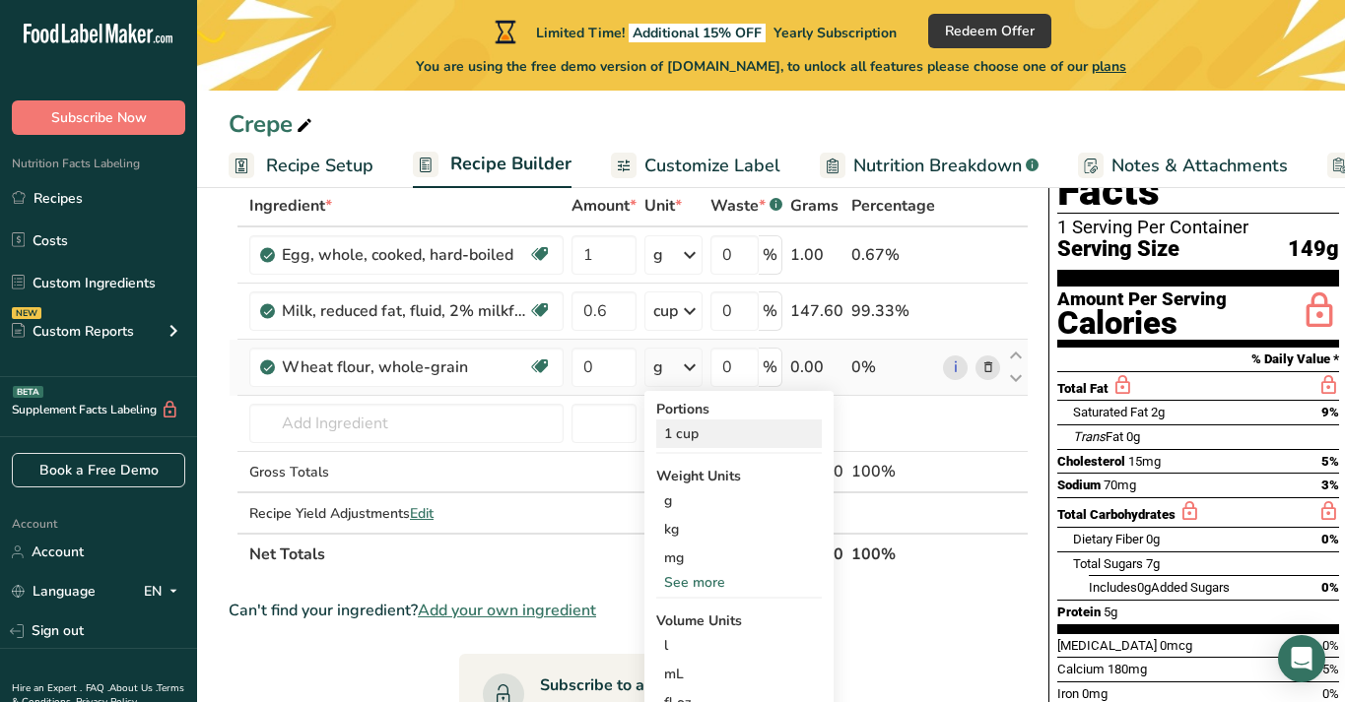
click at [694, 439] on div "1 cup" at bounding box center [739, 434] width 166 height 29
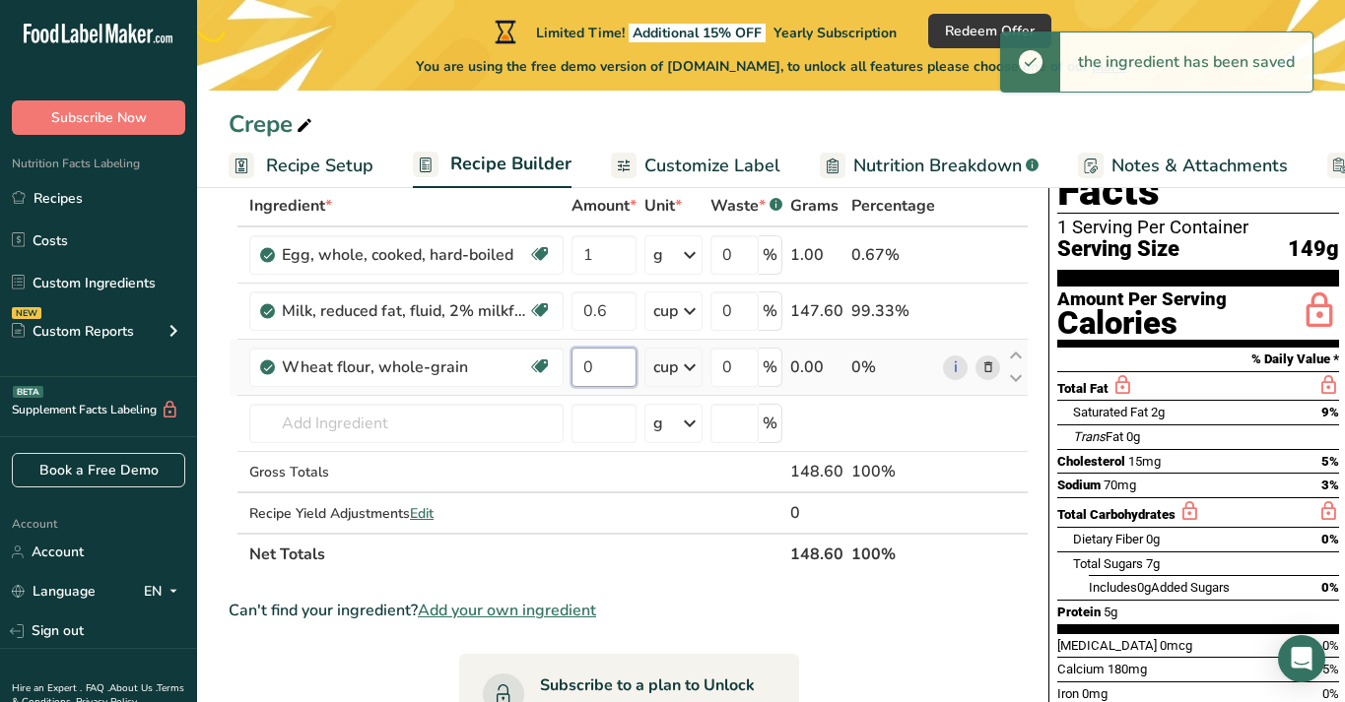
click at [599, 367] on input "0" at bounding box center [603, 367] width 65 height 39
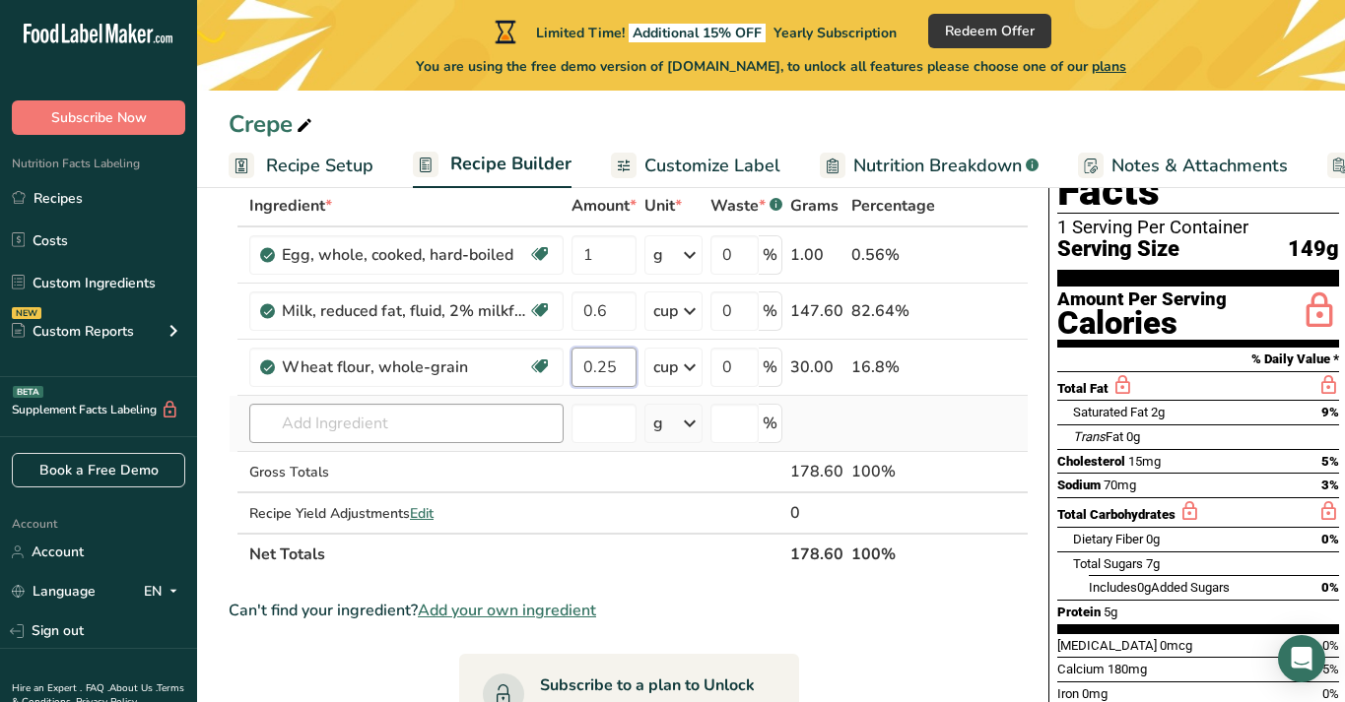
type input "0.25"
click at [424, 429] on div "Ingredient * Amount * Unit * Waste * .a-a{fill:#347362;}.b-a{fill:#fff;} Grams …" at bounding box center [629, 380] width 800 height 390
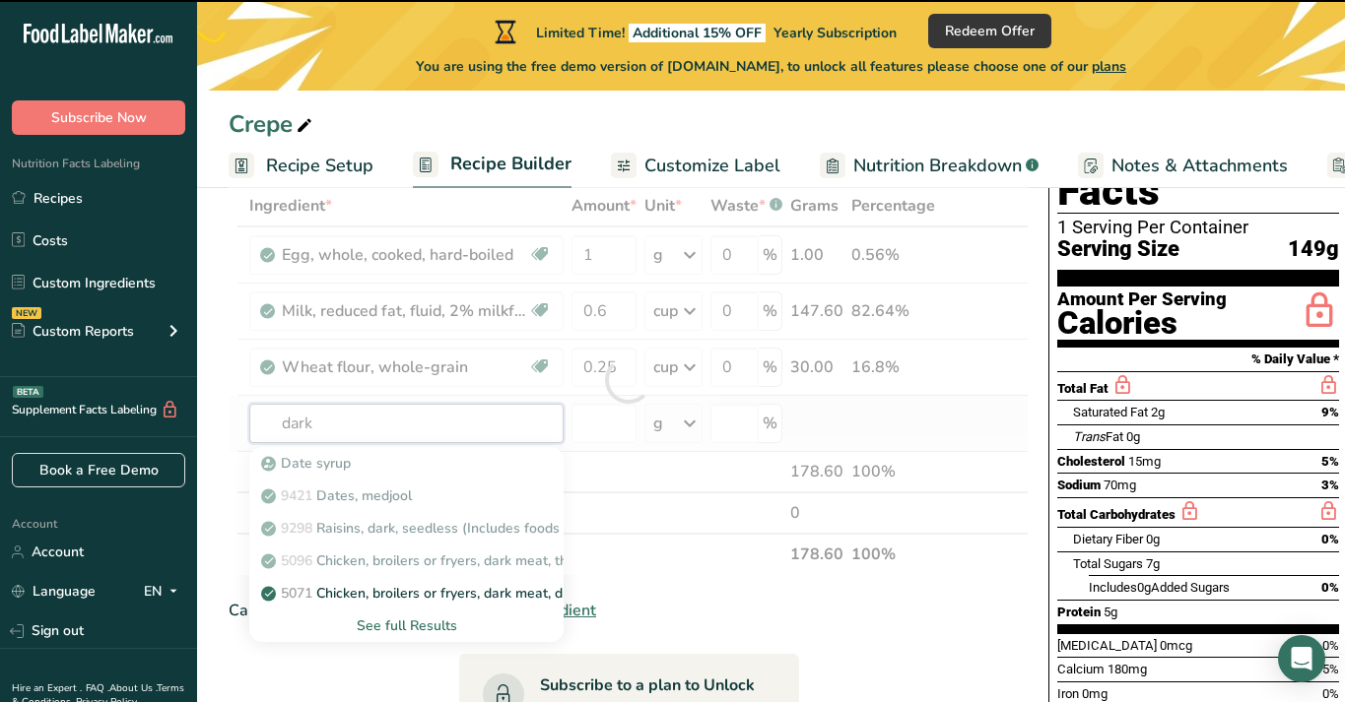
type input "dark"
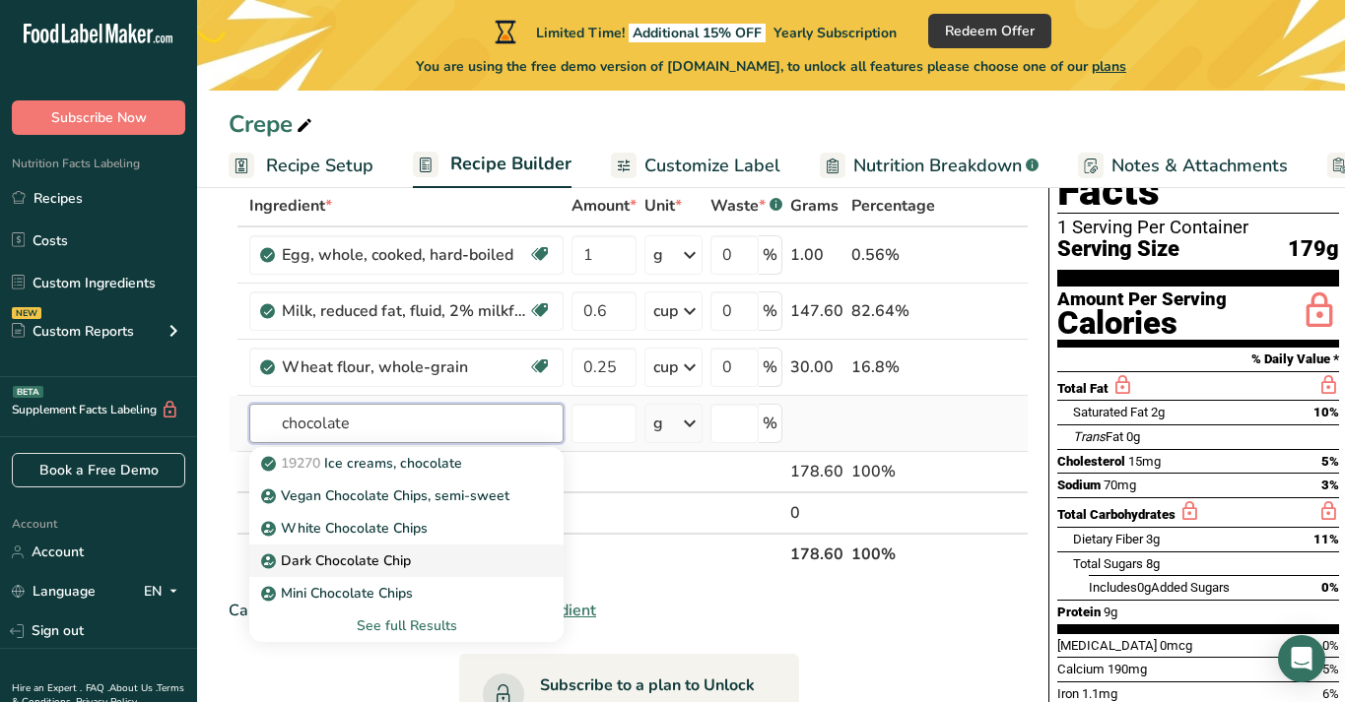
type input "chocolate"
click at [426, 566] on div "Dark Chocolate Chip" at bounding box center [390, 561] width 251 height 21
type input "Dark Chocolate Chip"
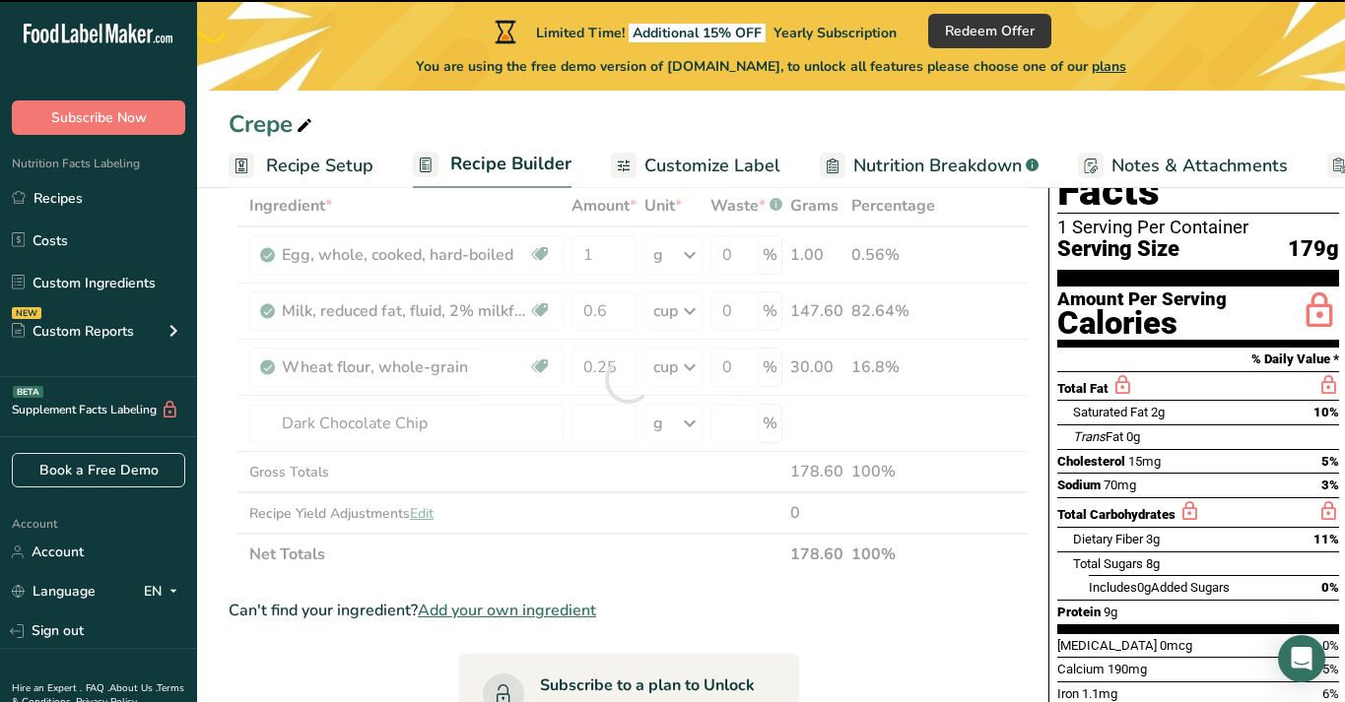
type input "0"
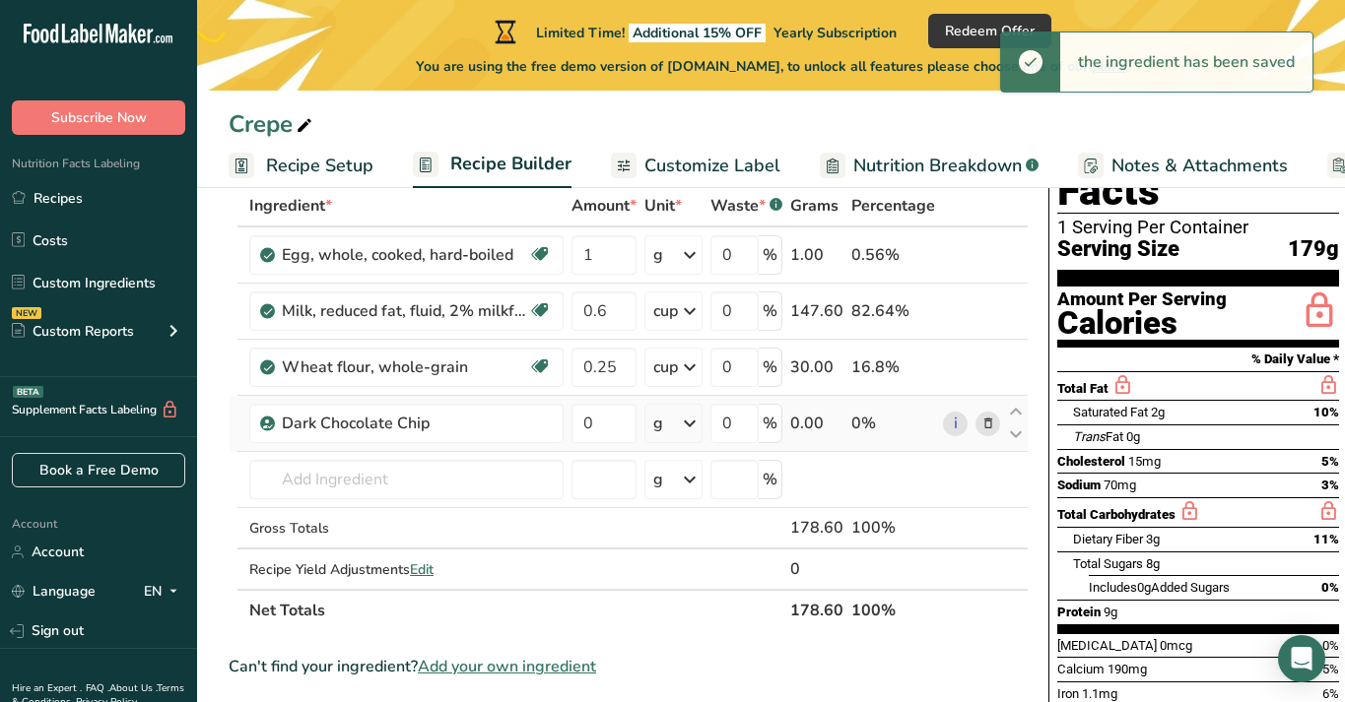
click at [691, 423] on icon at bounding box center [690, 423] width 24 height 35
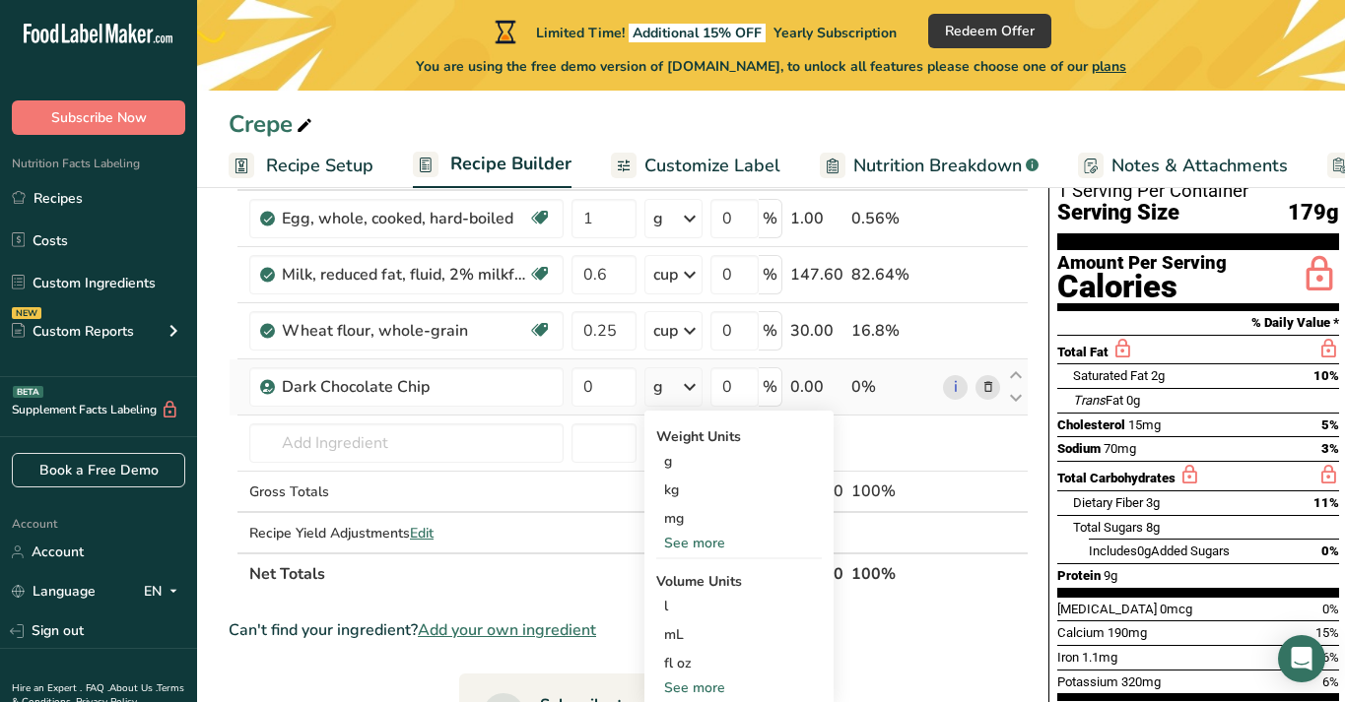
scroll to position [144, 0]
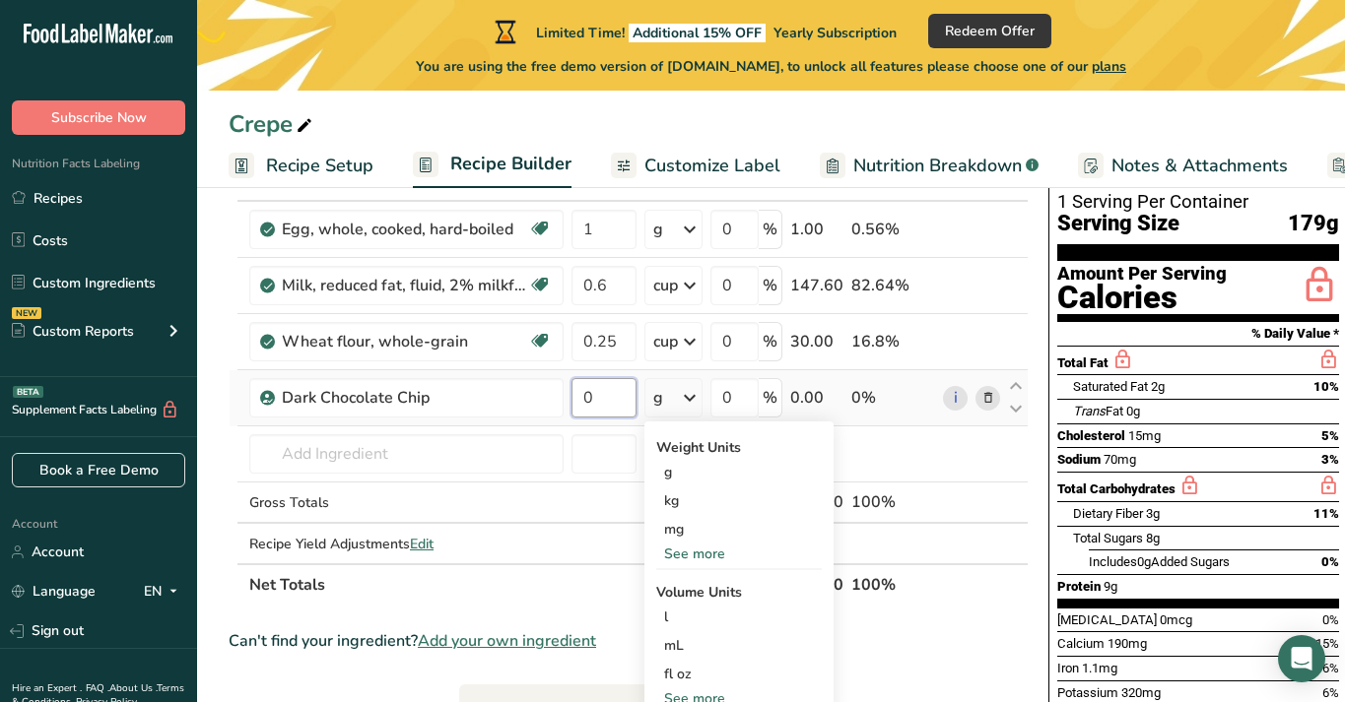
click at [618, 400] on input "0" at bounding box center [603, 397] width 65 height 39
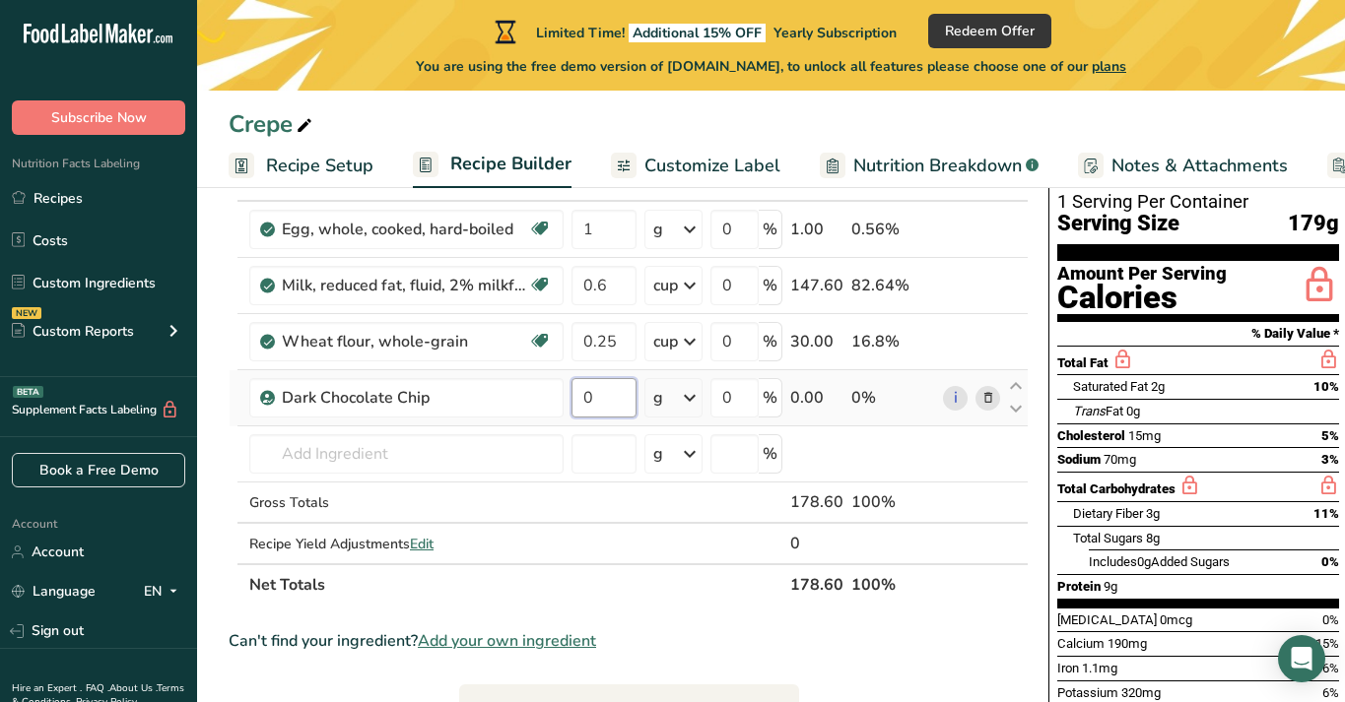
click at [618, 400] on input "0" at bounding box center [603, 397] width 65 height 39
type input "10"
click at [440, 446] on div "Ingredient * Amount * Unit * Waste * .a-a{fill:#347362;}.b-a{fill:#fff;} Grams …" at bounding box center [629, 383] width 800 height 446
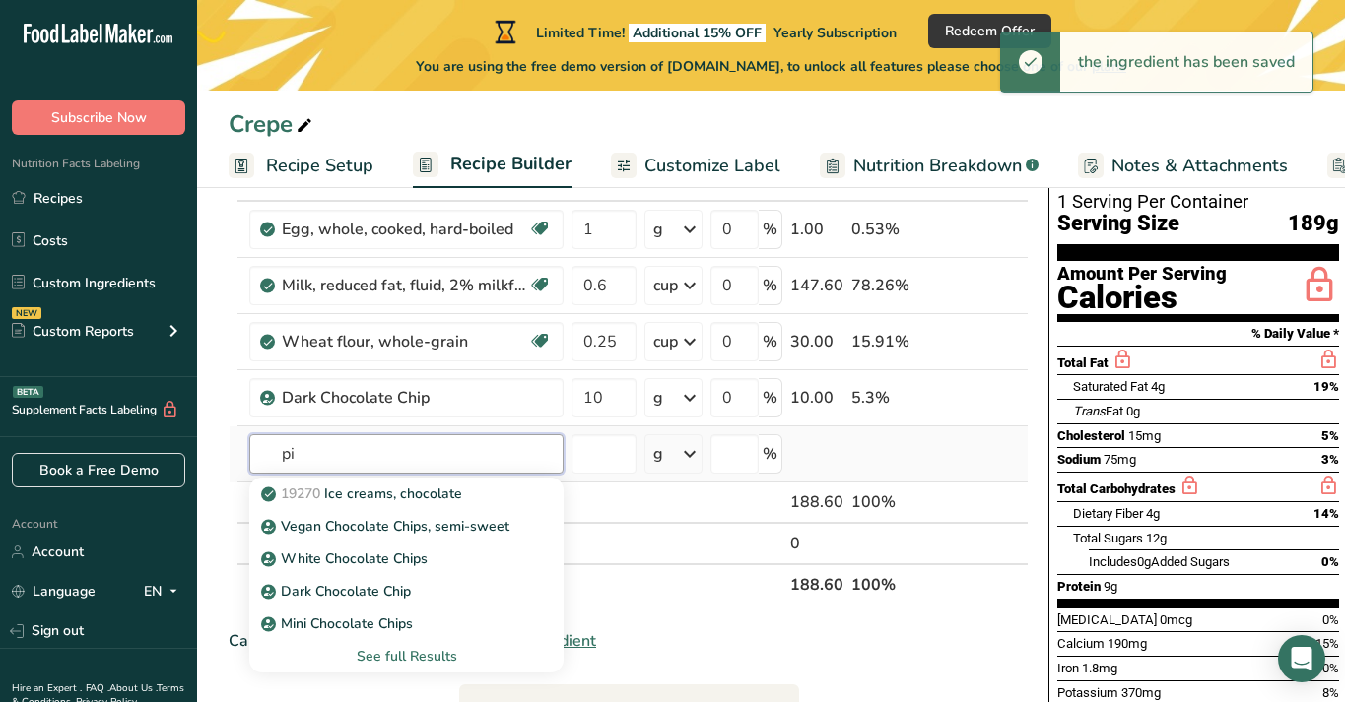
type input "p"
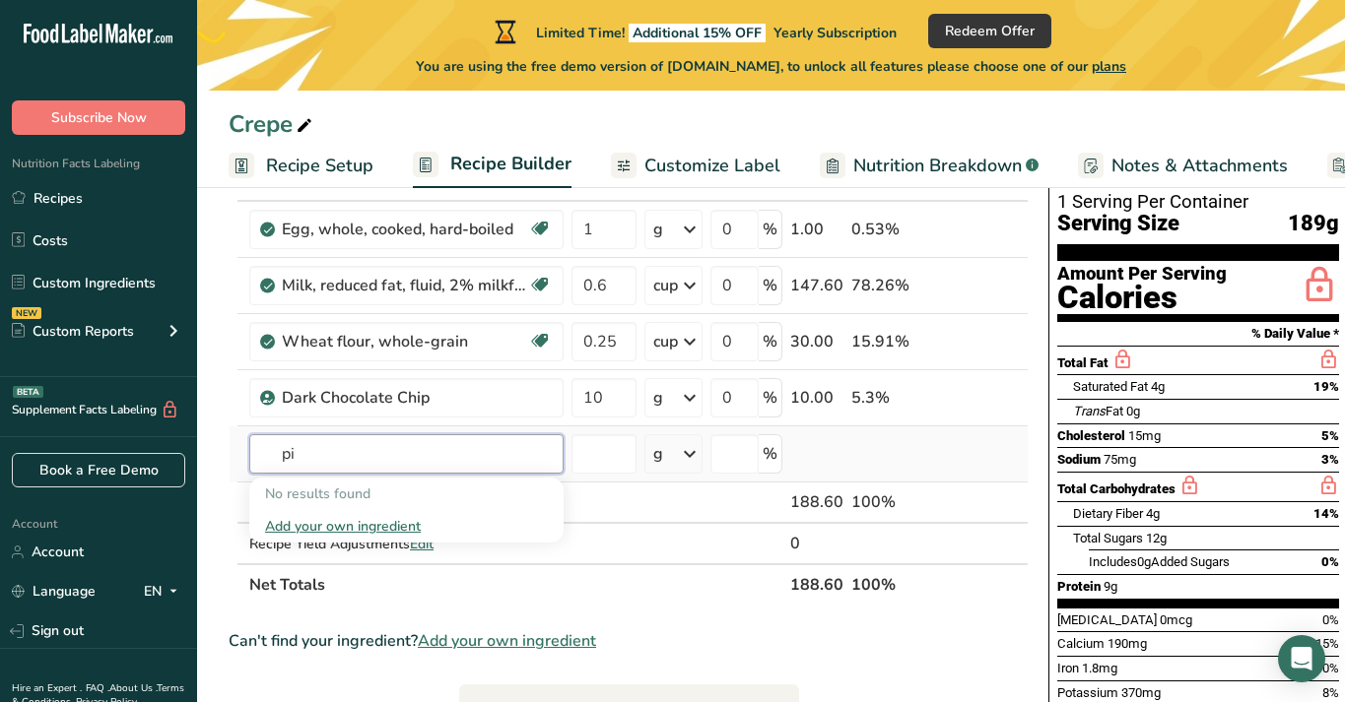
type input "p"
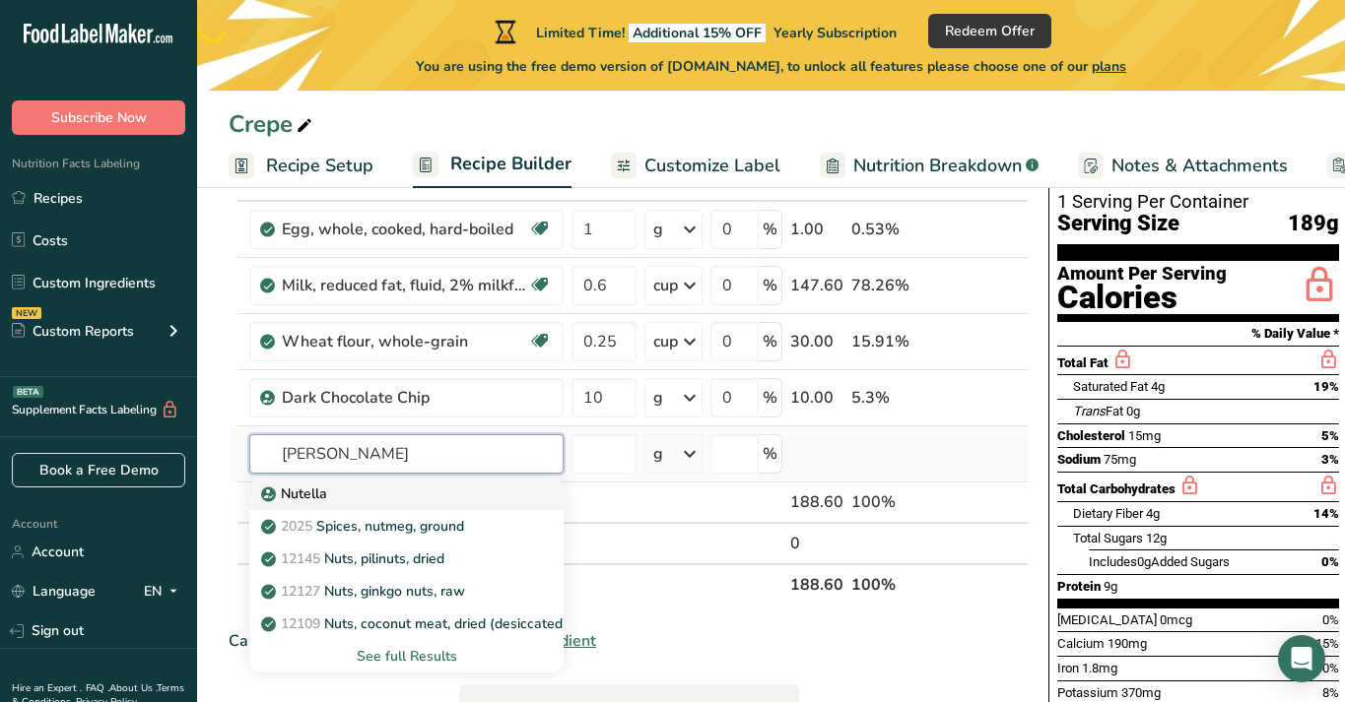
type input "[PERSON_NAME]"
click at [393, 493] on div "Nutella" at bounding box center [390, 494] width 251 height 21
type input "Nutella"
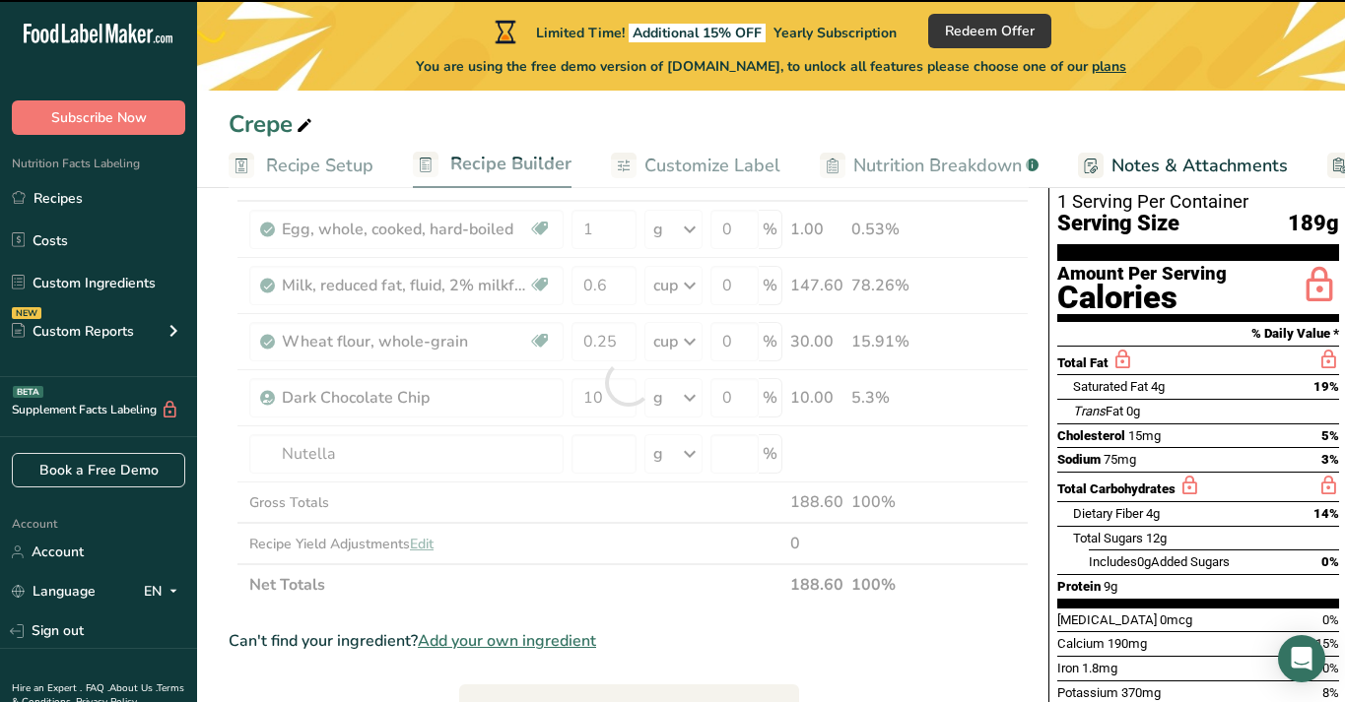
type input "0"
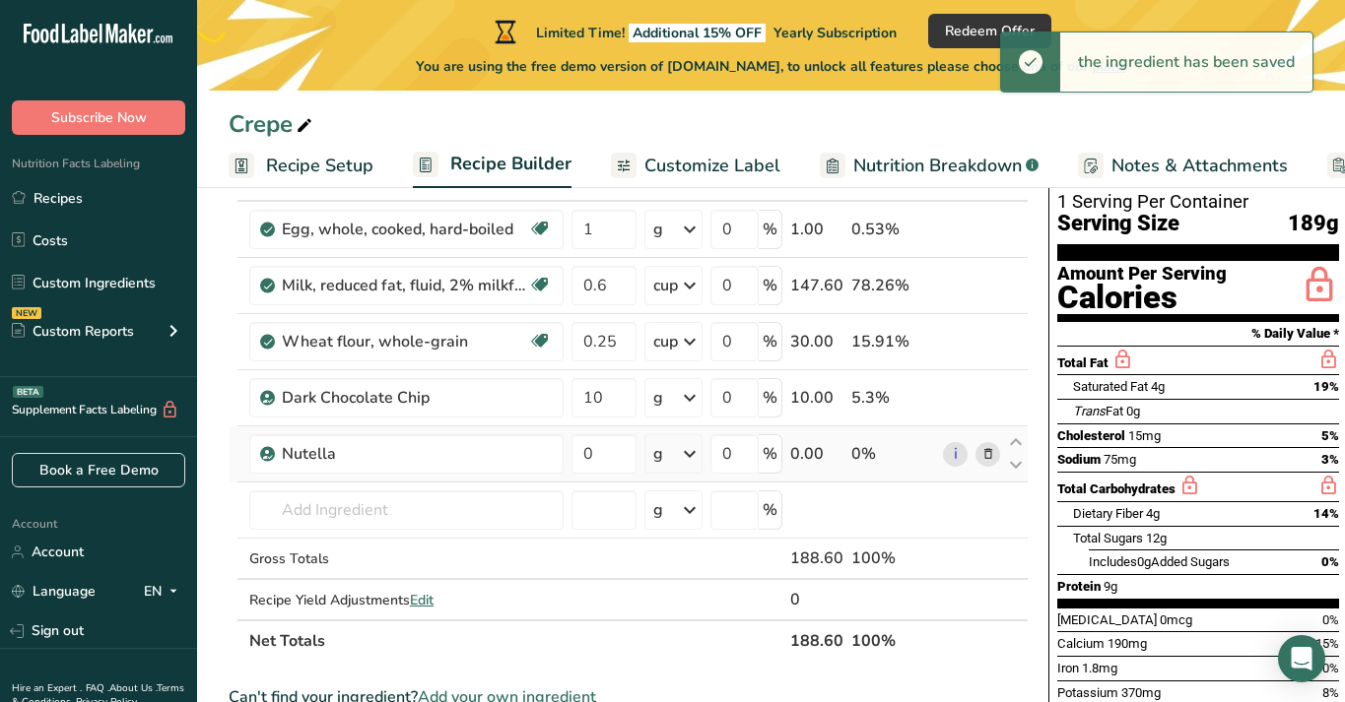
click at [695, 448] on icon at bounding box center [690, 453] width 24 height 35
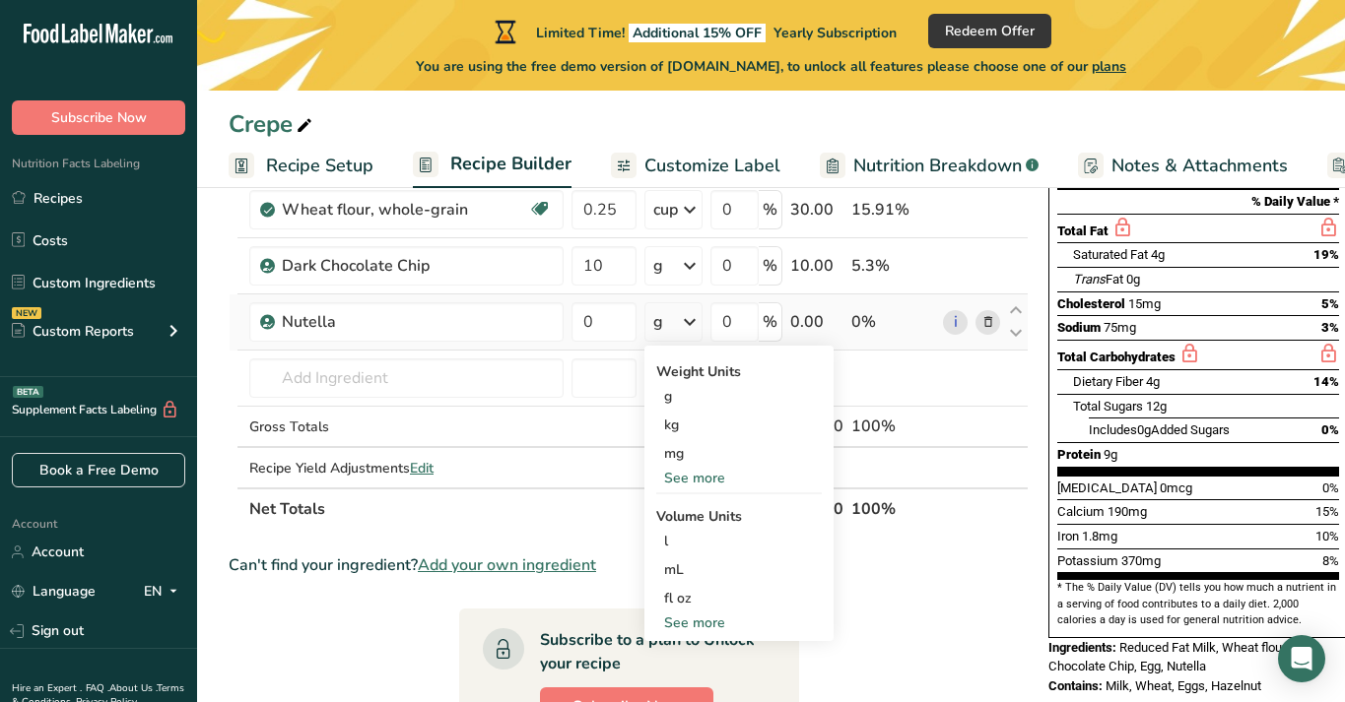
scroll to position [161, 0]
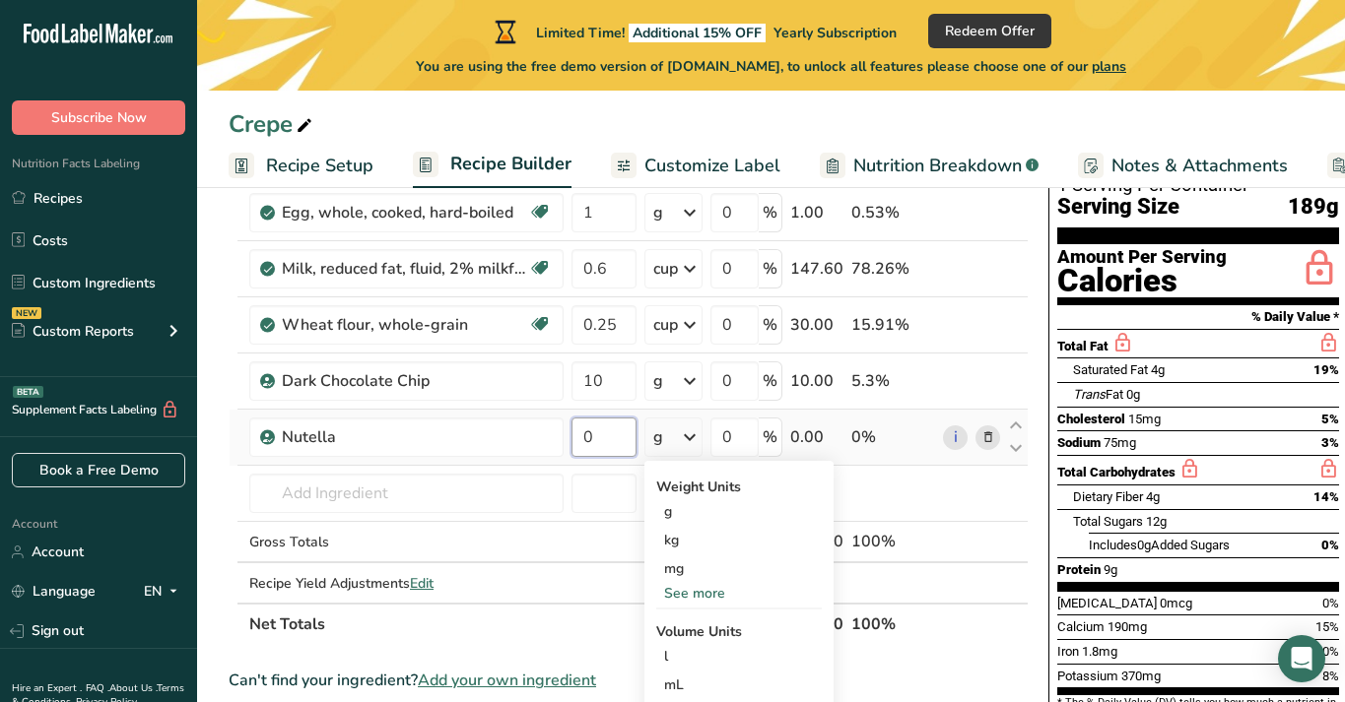
click at [624, 436] on input "0" at bounding box center [603, 437] width 65 height 39
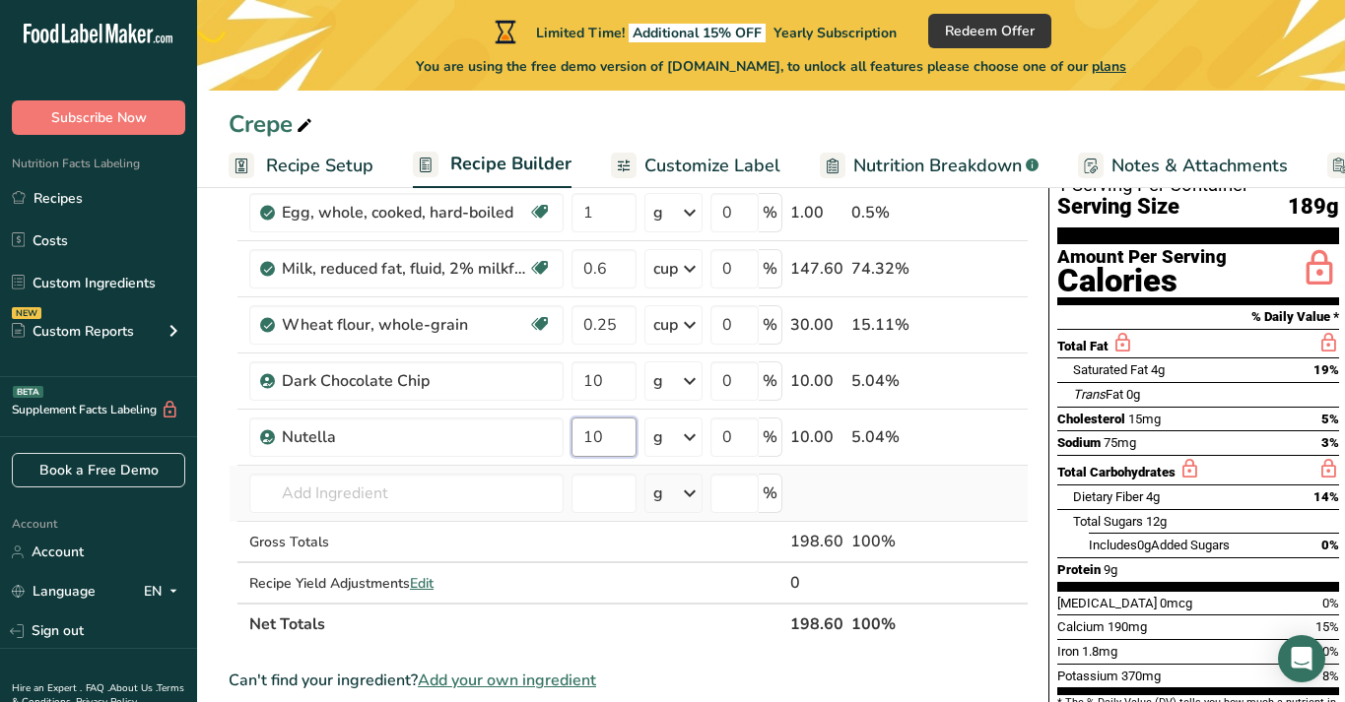
type input "10"
click at [890, 504] on div "Ingredient * Amount * Unit * Waste * .a-a{fill:#347362;}.b-a{fill:#fff;} Grams …" at bounding box center [629, 394] width 800 height 502
click at [406, 485] on input "text" at bounding box center [406, 493] width 314 height 39
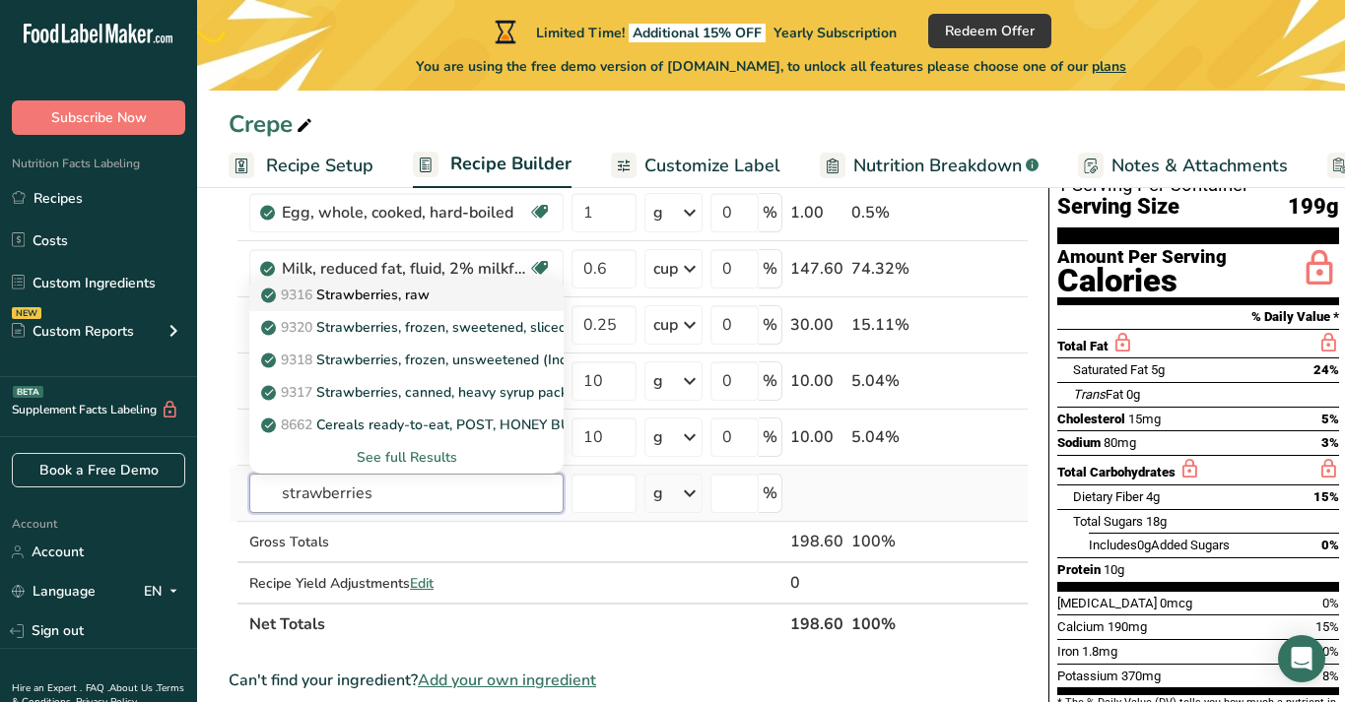
type input "strawberries"
click at [389, 300] on p "9316 Strawberries, raw" at bounding box center [347, 295] width 165 height 21
type input "Strawberries, raw"
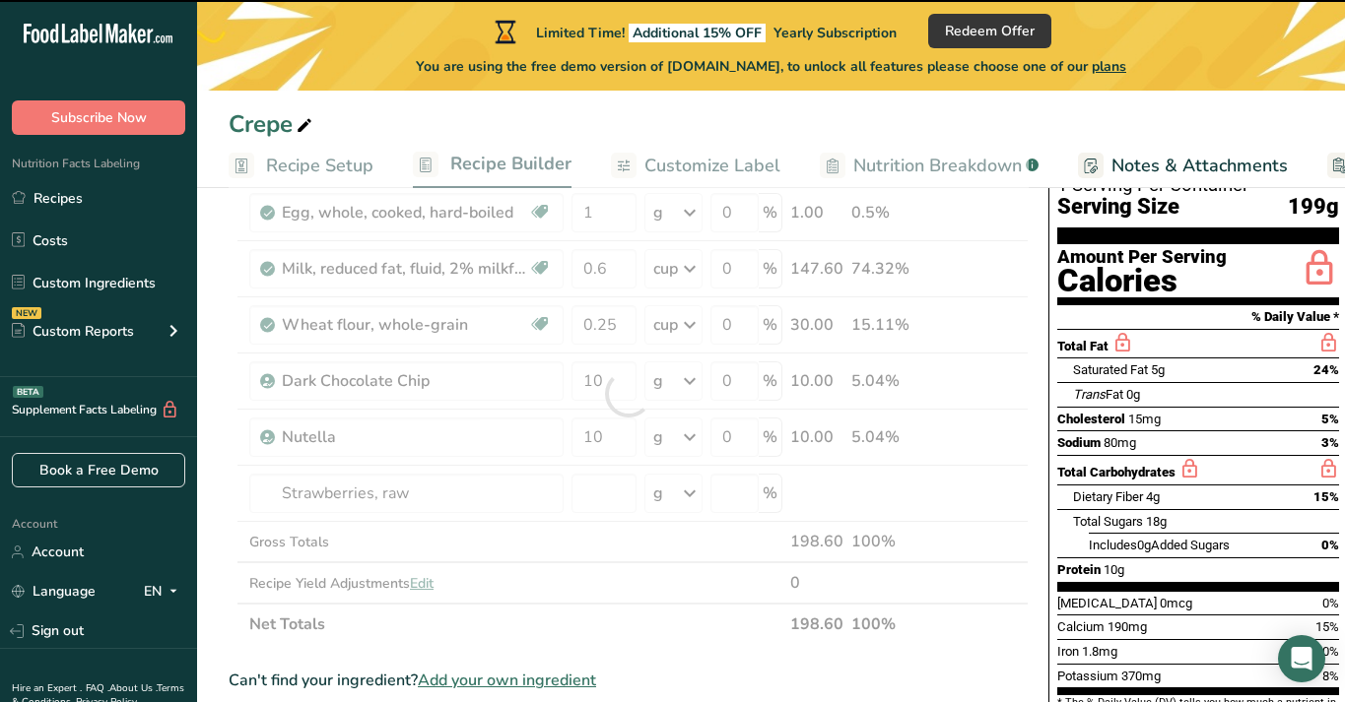
click at [605, 499] on div at bounding box center [629, 394] width 800 height 502
type input "0"
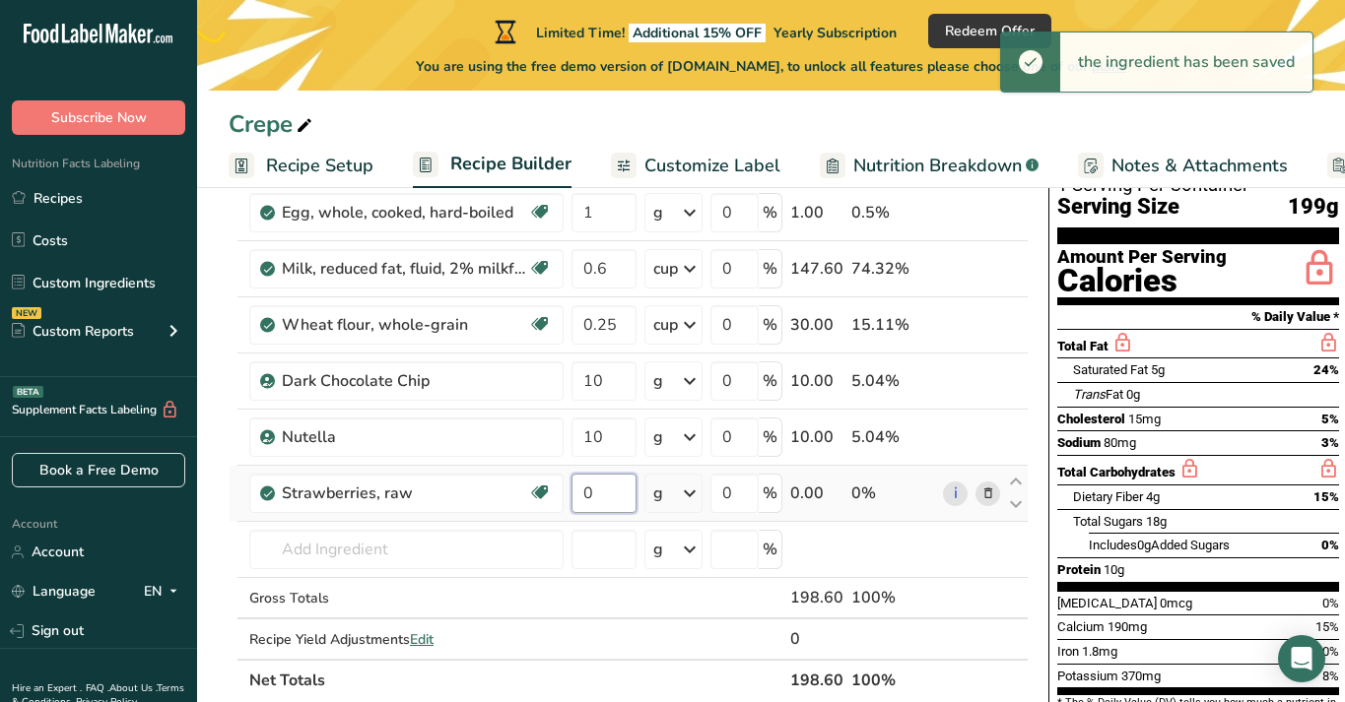
click at [607, 500] on input "0" at bounding box center [603, 493] width 65 height 39
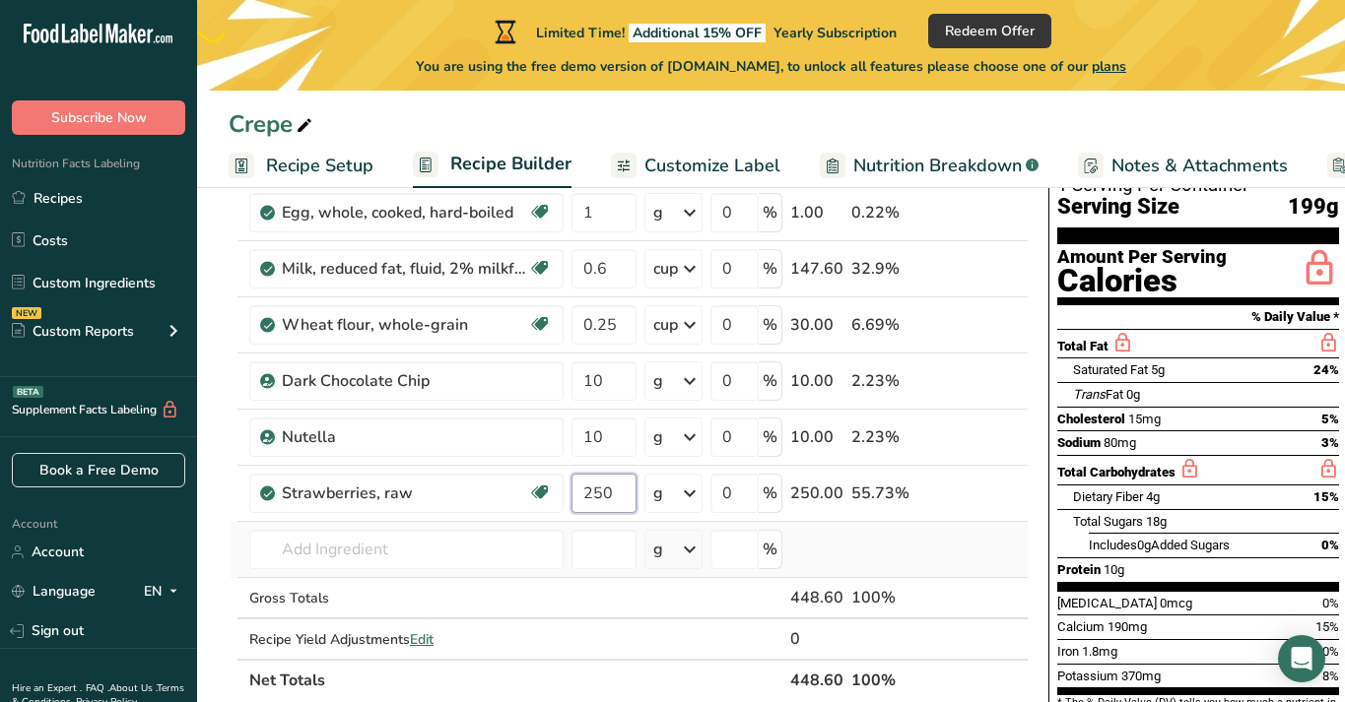
type input "250"
click at [924, 557] on div "Ingredient * Amount * Unit * Waste * .a-a{fill:#347362;}.b-a{fill:#fff;} Grams …" at bounding box center [629, 422] width 800 height 559
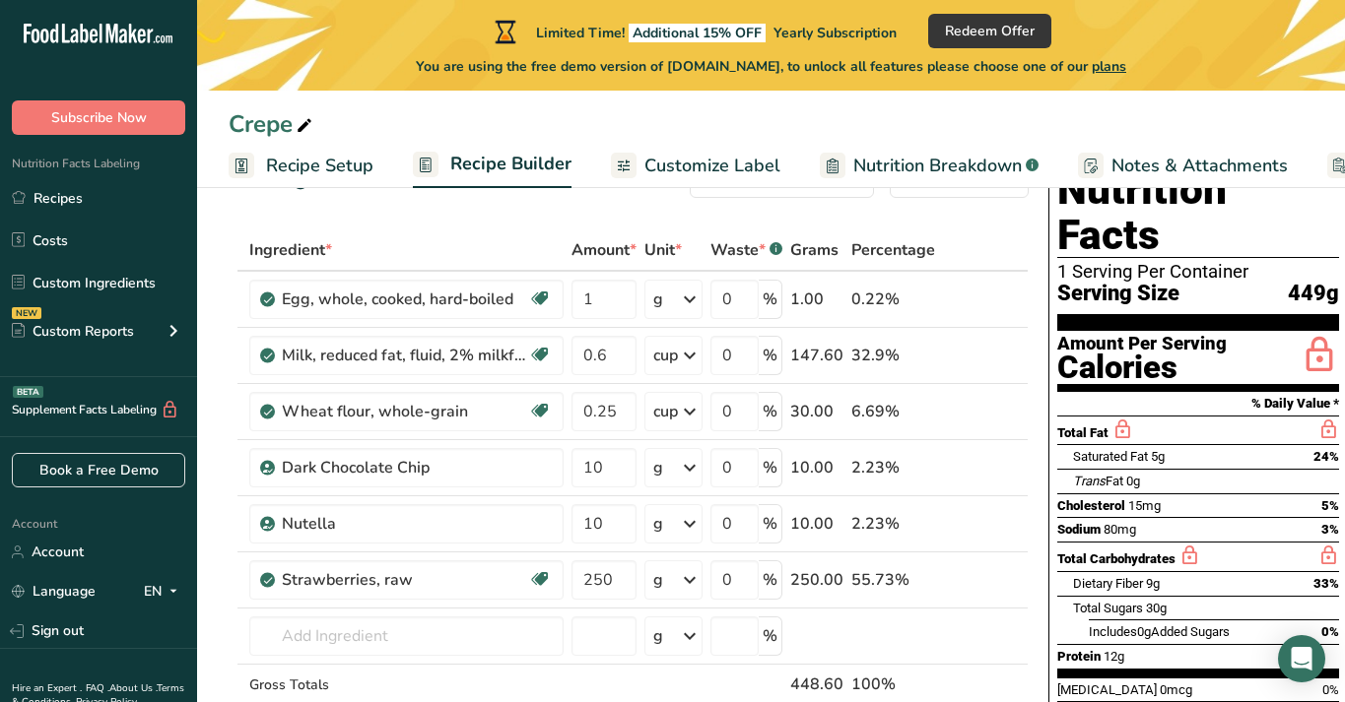
scroll to position [79, 0]
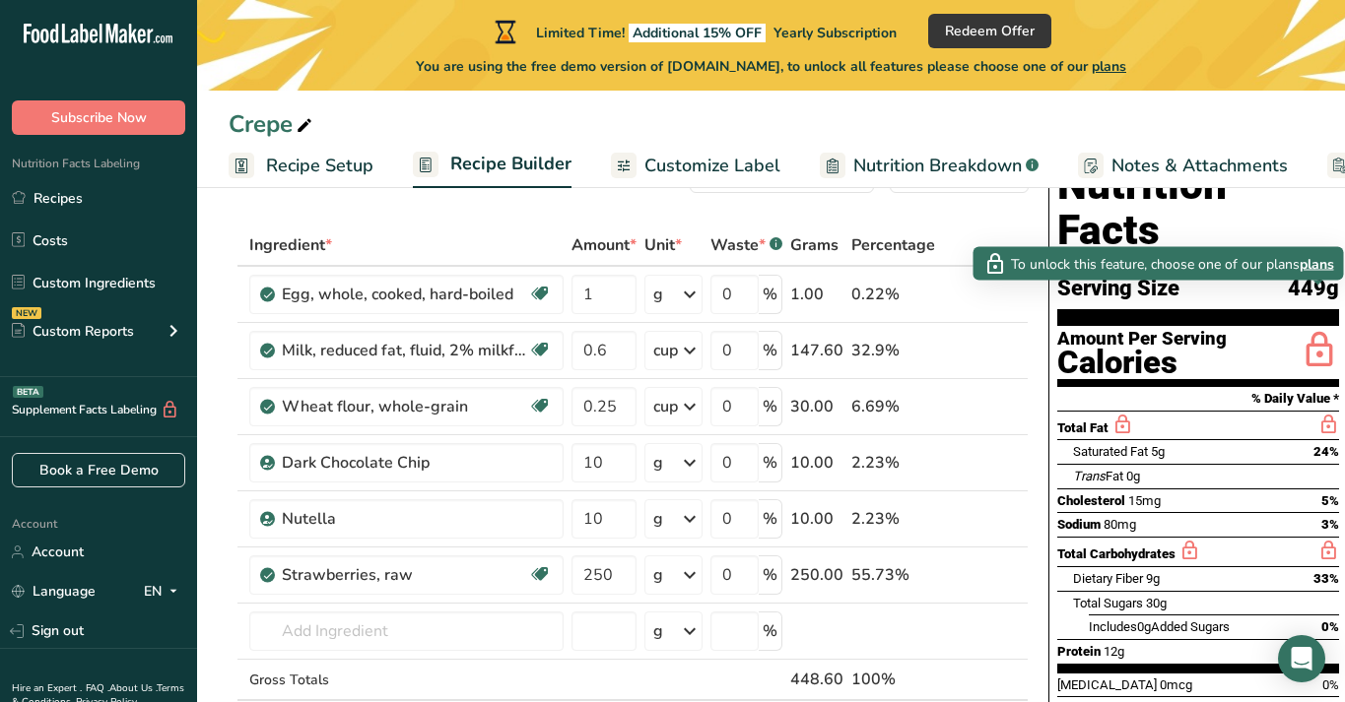
click at [1313, 328] on icon at bounding box center [1318, 351] width 39 height 46
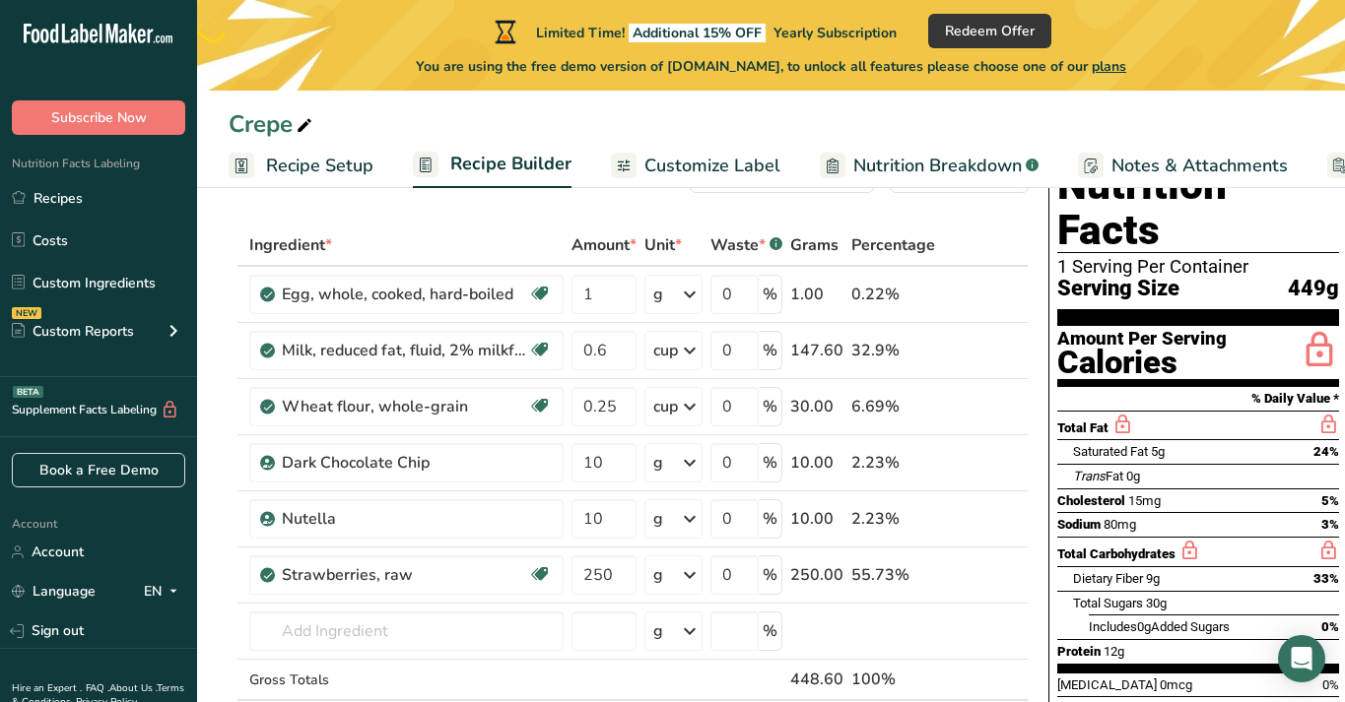
click at [910, 155] on span "Nutrition Breakdown" at bounding box center [937, 166] width 168 height 27
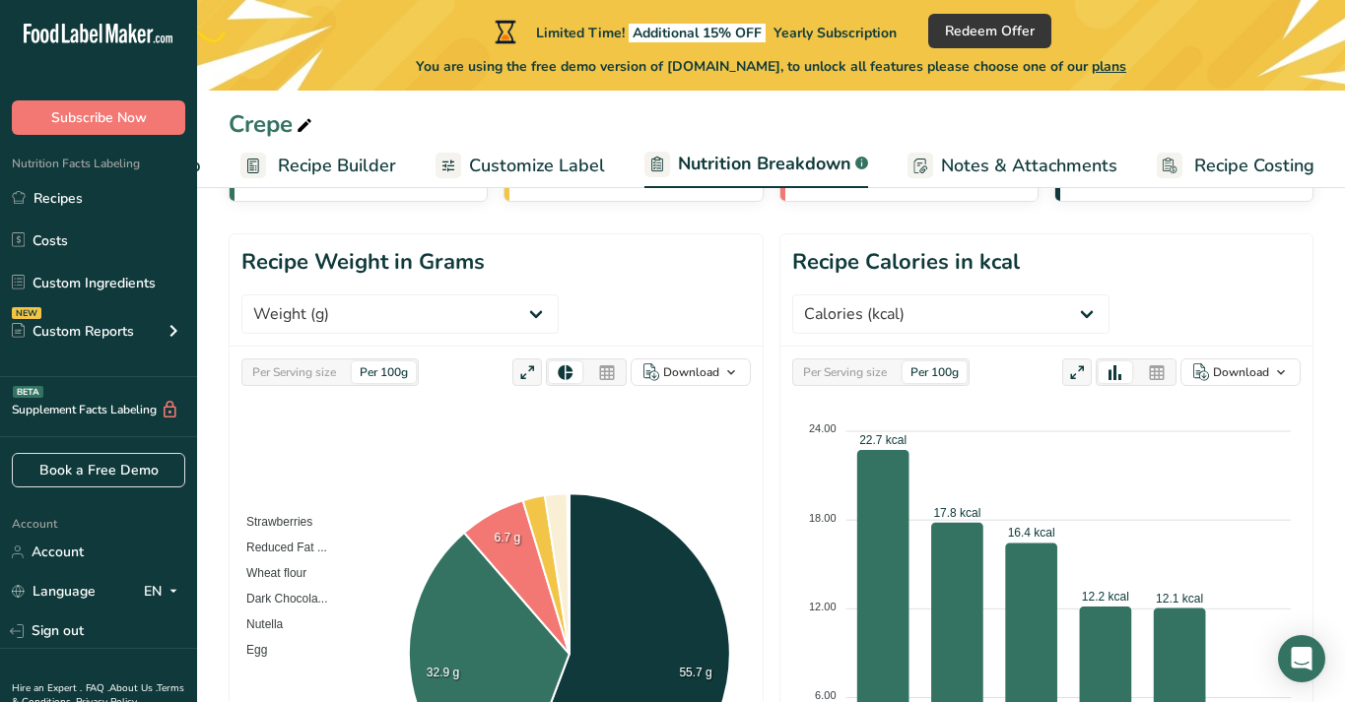
scroll to position [195, 0]
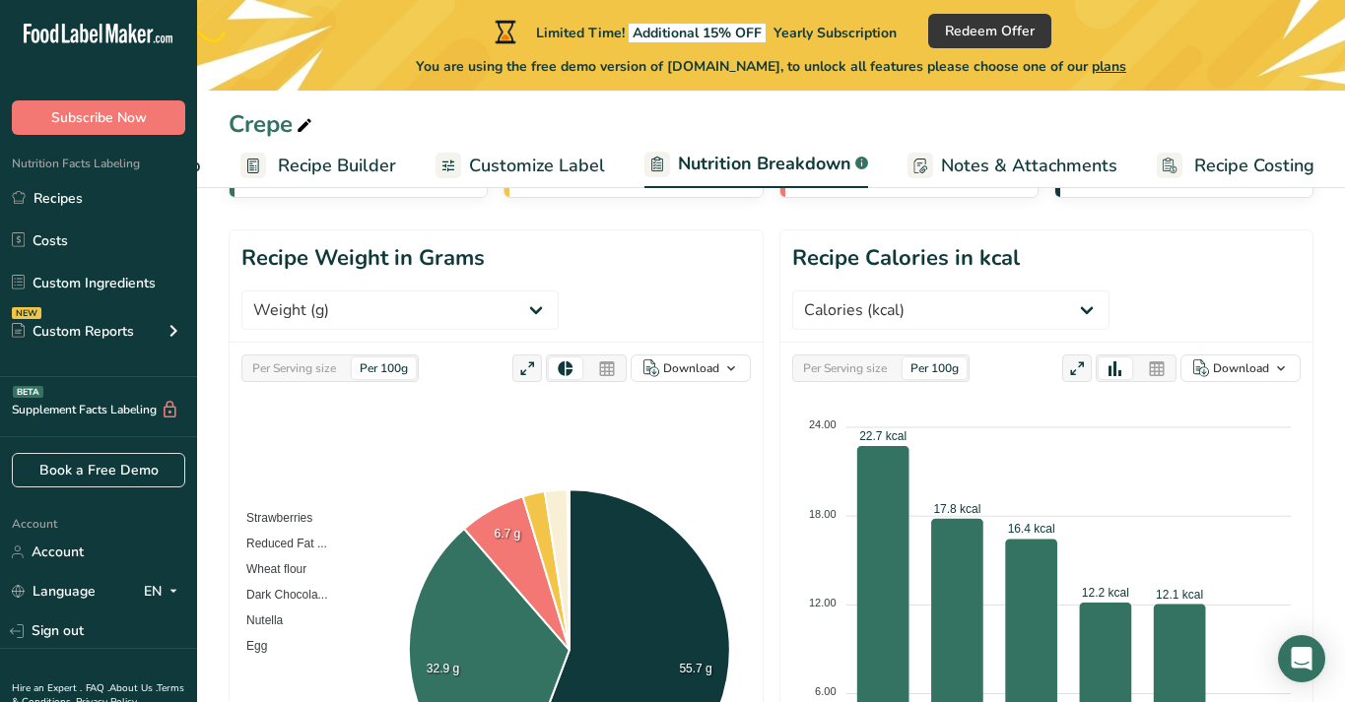
click at [877, 358] on div "Per Serving size" at bounding box center [845, 369] width 100 height 22
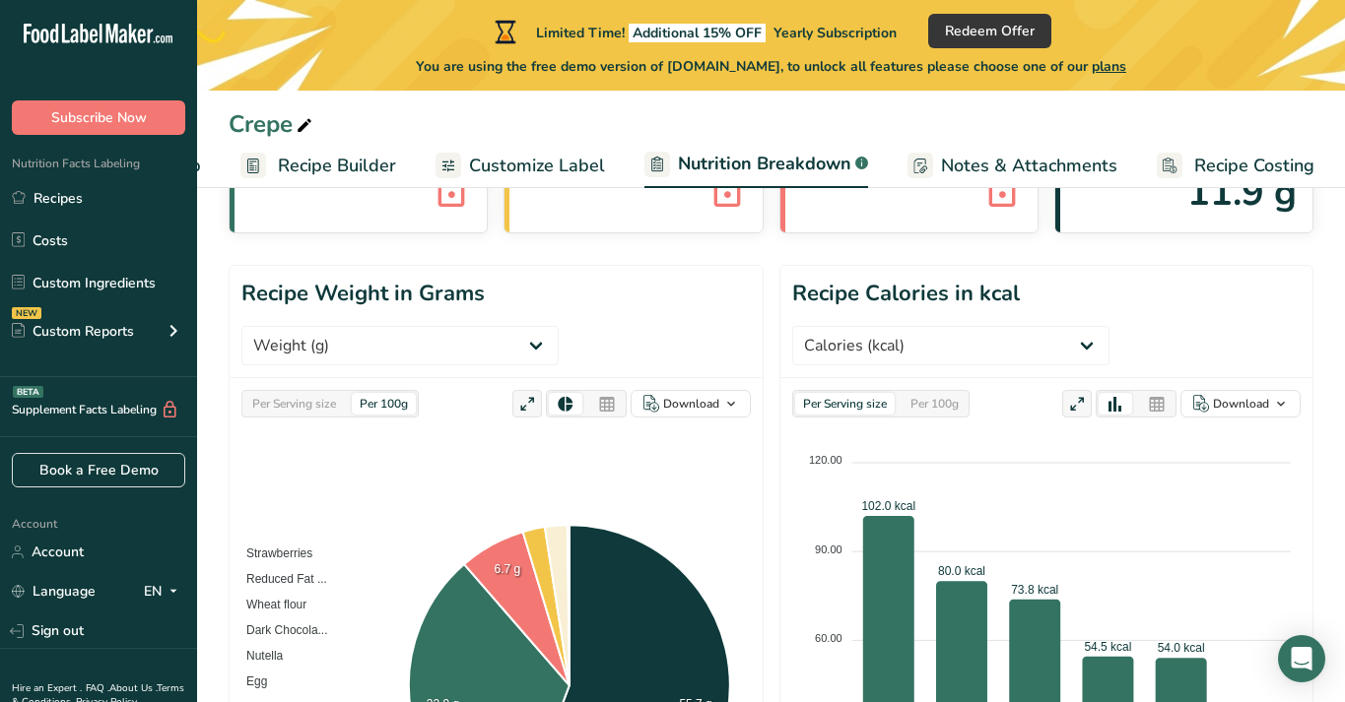
scroll to position [161, 0]
click at [1109, 325] on select "Weight (g) Calories (kcal) Energy KJ (kj) Total Fat (g) Saturated Fat (g) Trans…" at bounding box center [950, 344] width 317 height 39
select select "Protein"
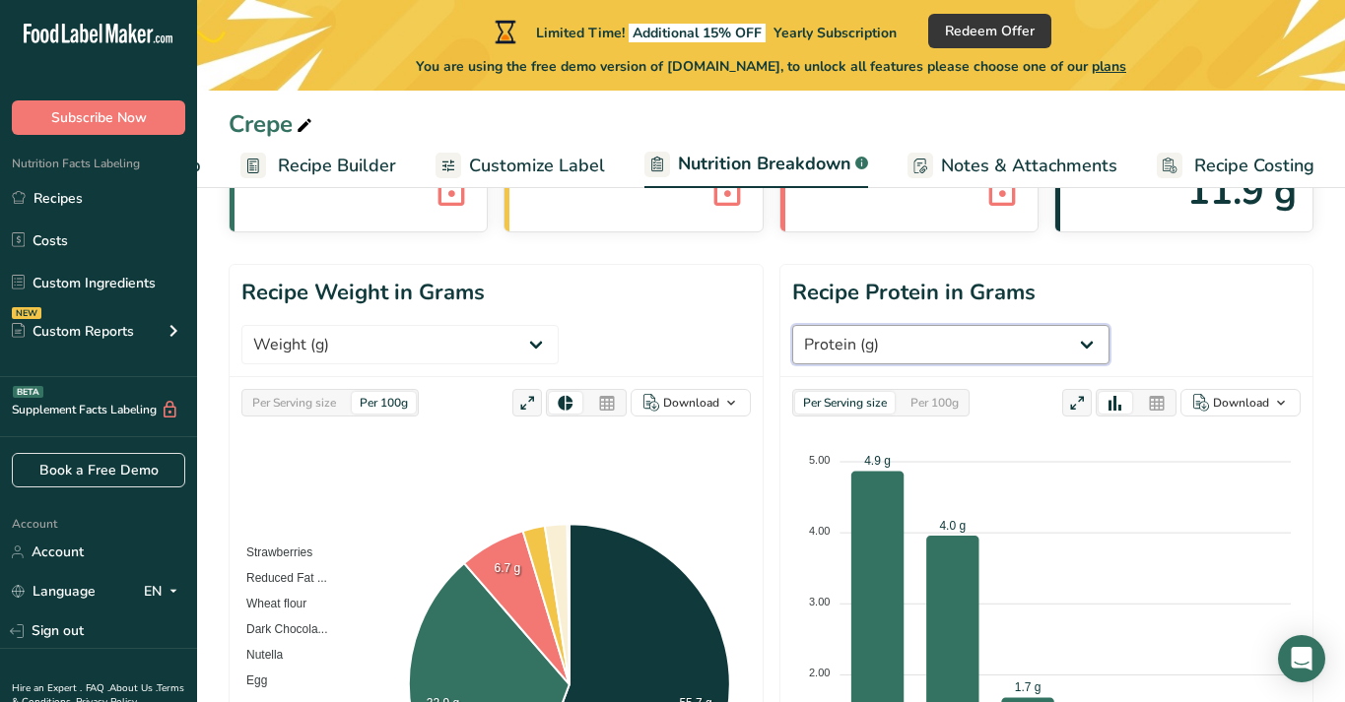
scroll to position [306, 0]
